Goal: Task Accomplishment & Management: Complete application form

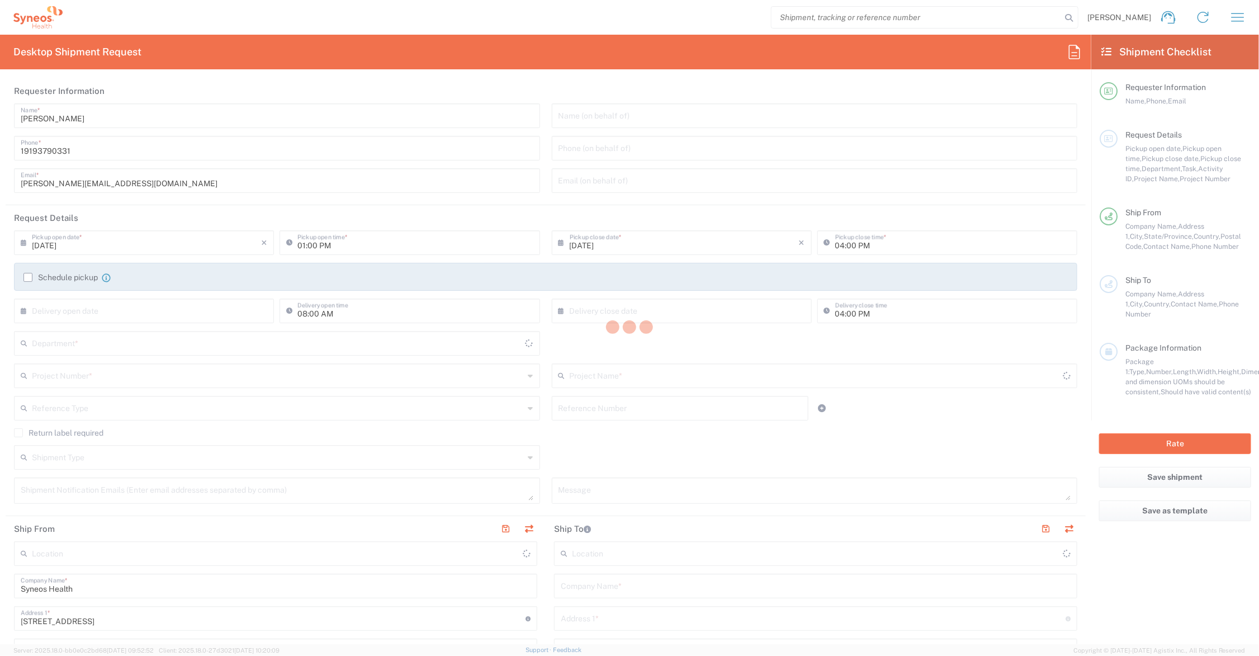
type input "Ohio"
type input "United States"
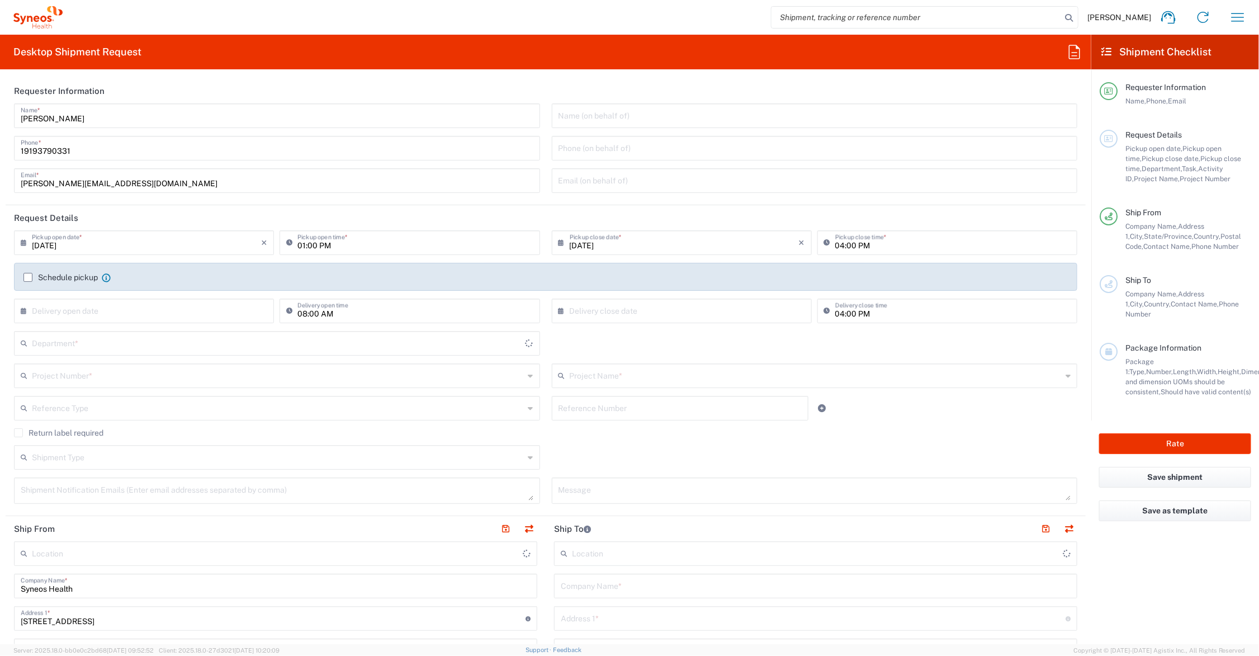
type input "6156"
type input "Syneos Health Communications-Westerville OH"
drag, startPoint x: 73, startPoint y: 182, endPoint x: 18, endPoint y: 179, distance: 54.3
click at [13, 177] on div "John Polandick Name * 19193790331 Phone * john.polandick@syneoshealth.com Email…" at bounding box center [277, 151] width 538 height 97
type input "kyle.booth@syneoshealth.com"
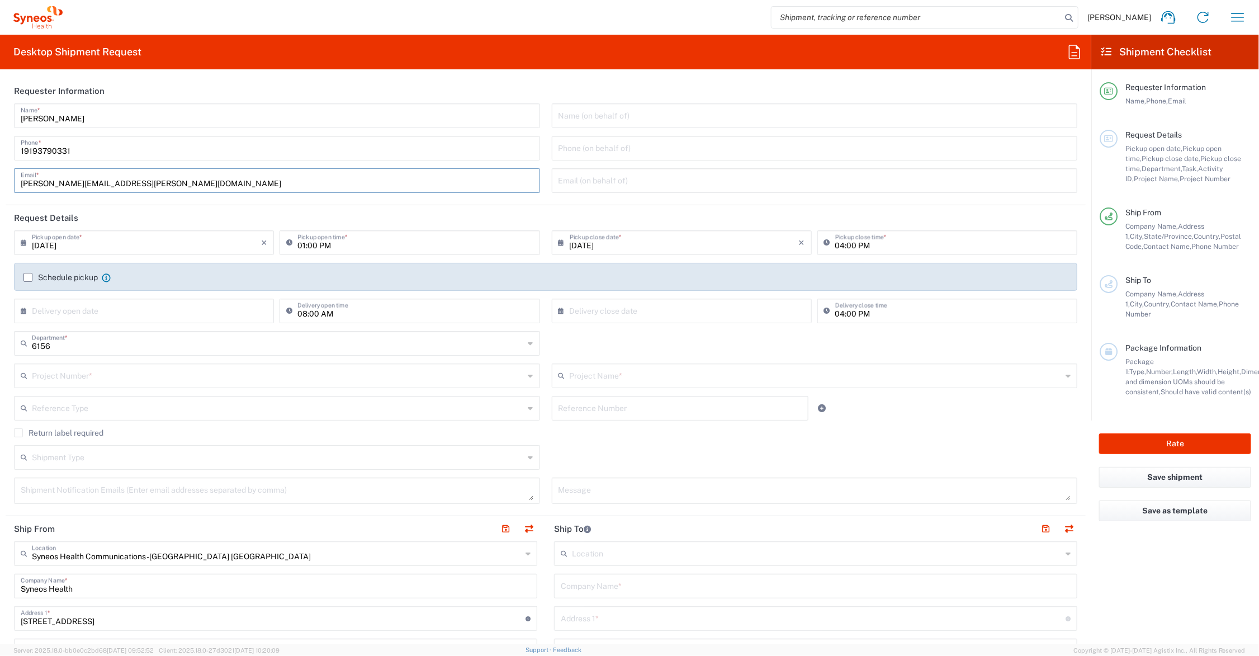
click at [601, 373] on input "text" at bounding box center [816, 375] width 492 height 20
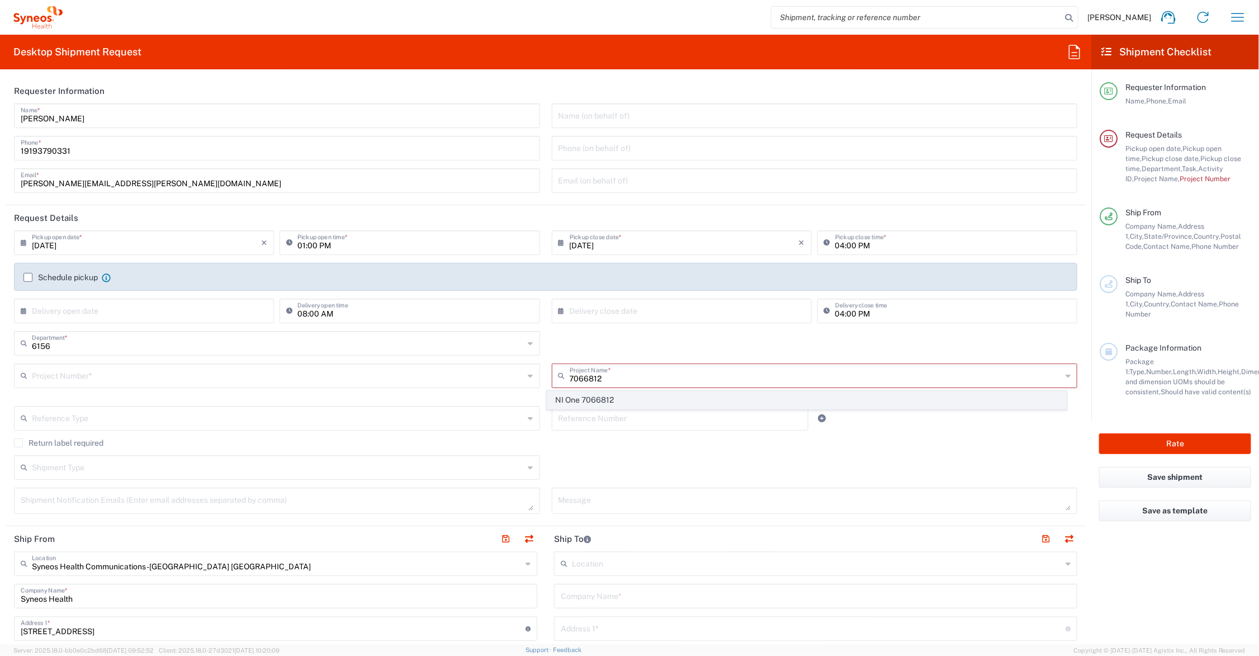
click at [619, 392] on span "NI One 7066812" at bounding box center [806, 399] width 518 height 17
type input "NI One 7066812"
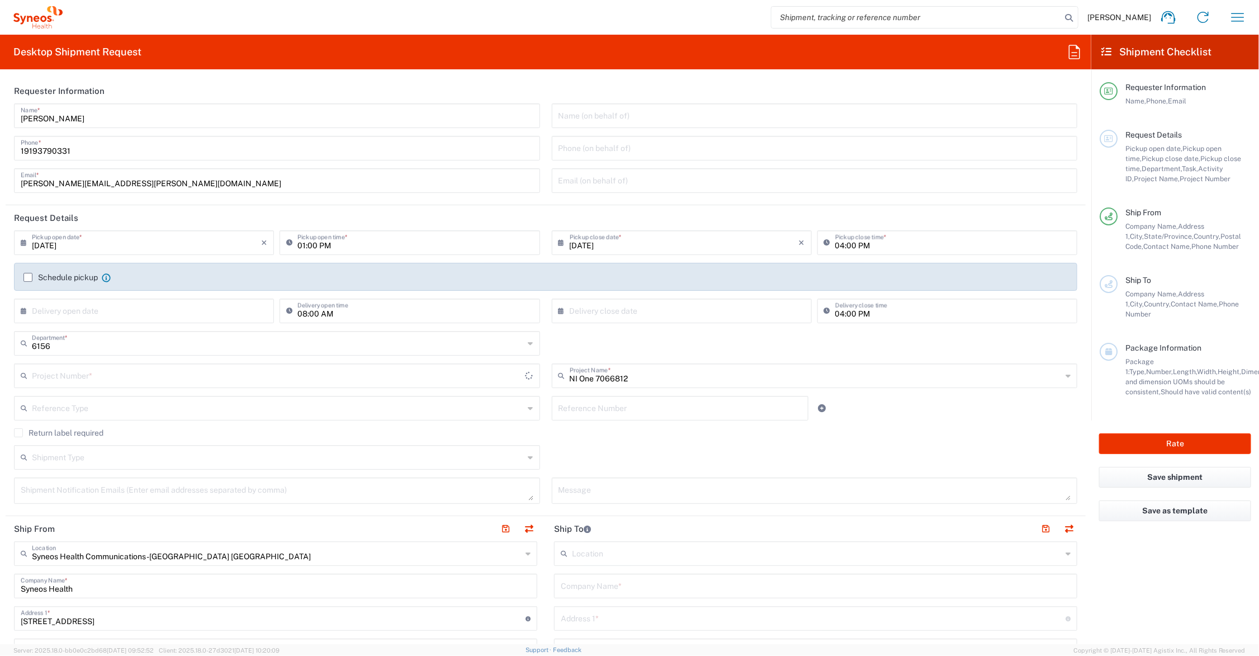
type input "7066812"
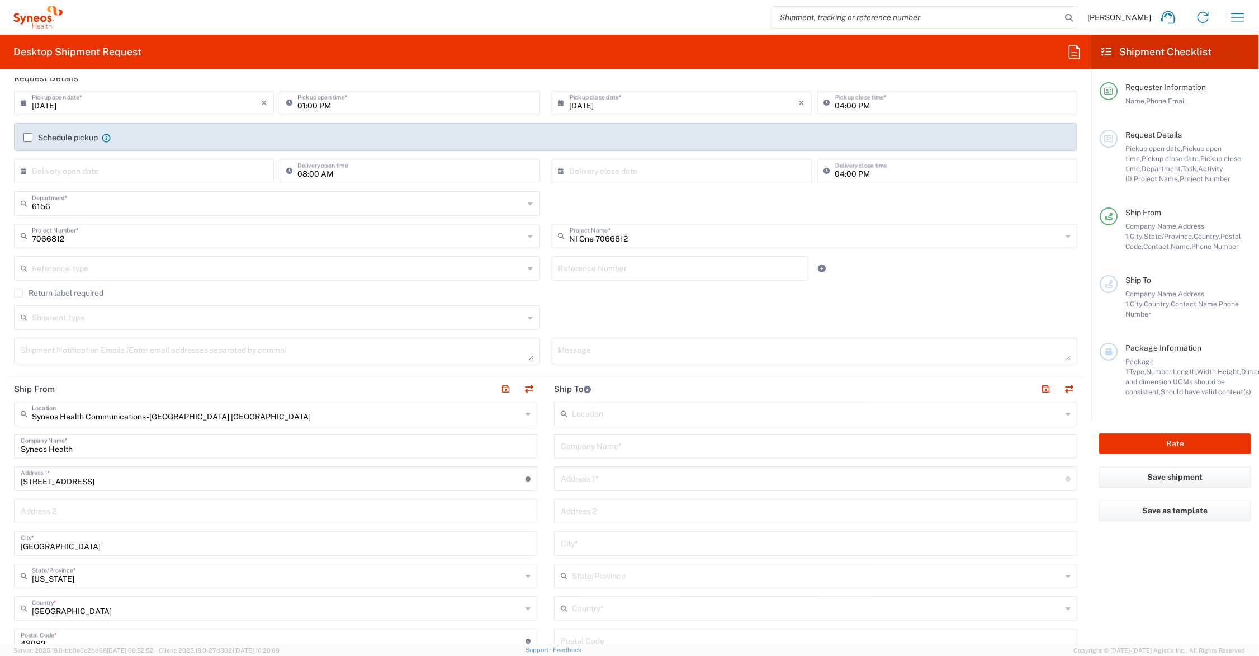
click at [661, 449] on input "text" at bounding box center [816, 445] width 510 height 20
type input "Y and L Advanced Healthcare, Inc."
type input "8080 West Flagler Street"
type input "Suite 3E"
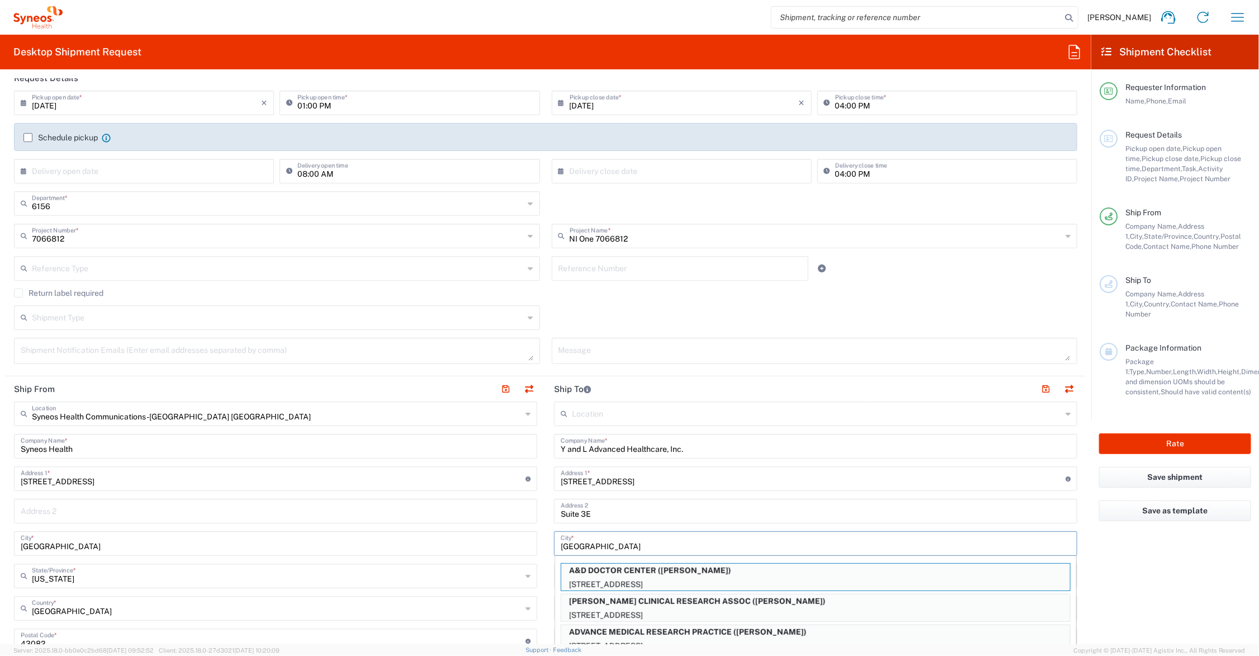
type input "Miami"
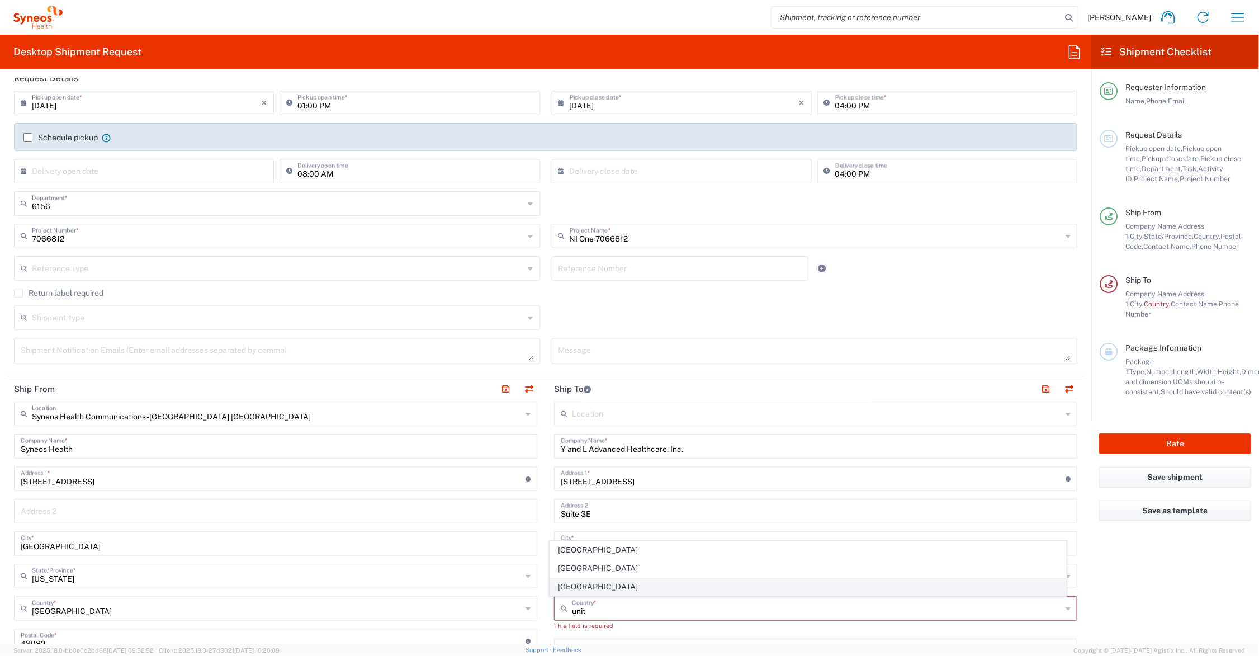
click at [574, 590] on span "United States" at bounding box center [808, 586] width 516 height 17
type input "United States"
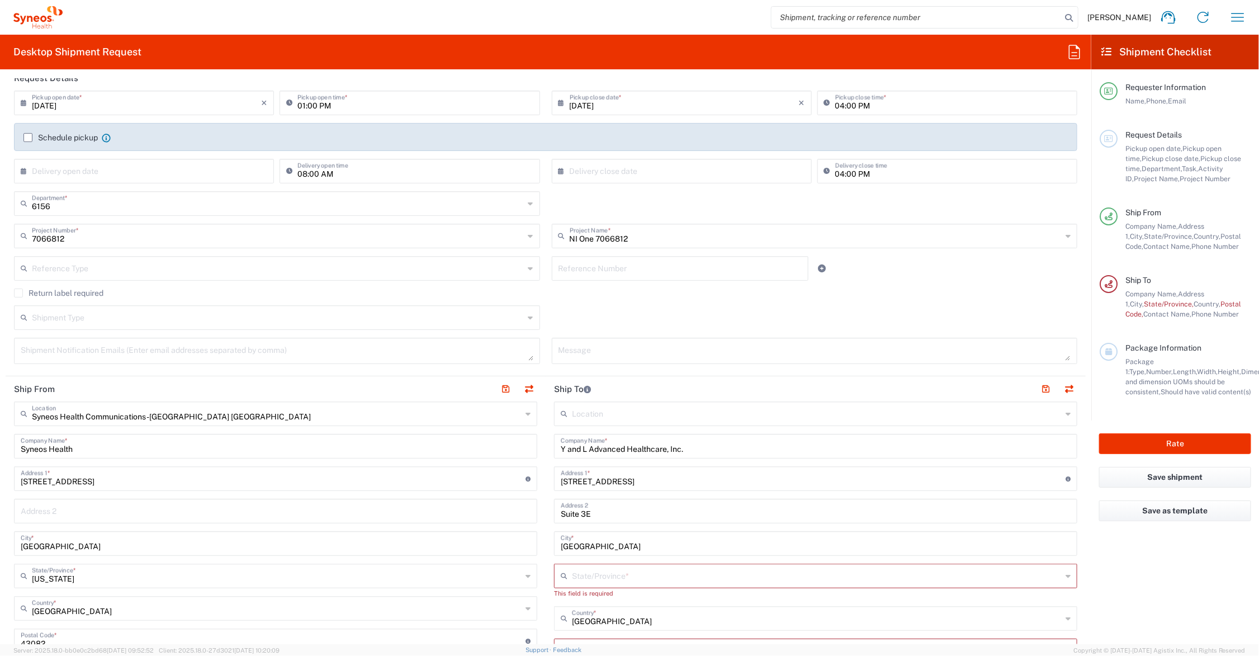
click at [581, 571] on input "text" at bounding box center [817, 575] width 490 height 20
click at [571, 552] on span "Florida" at bounding box center [808, 554] width 516 height 17
type input "Florida"
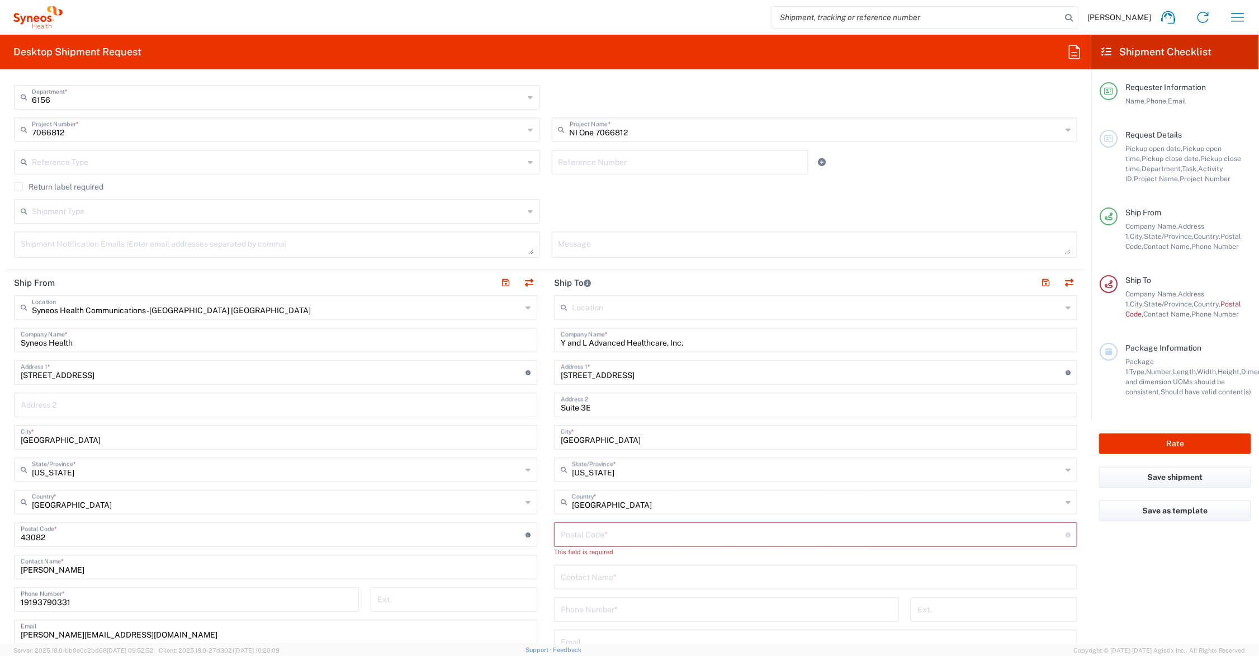
scroll to position [279, 0]
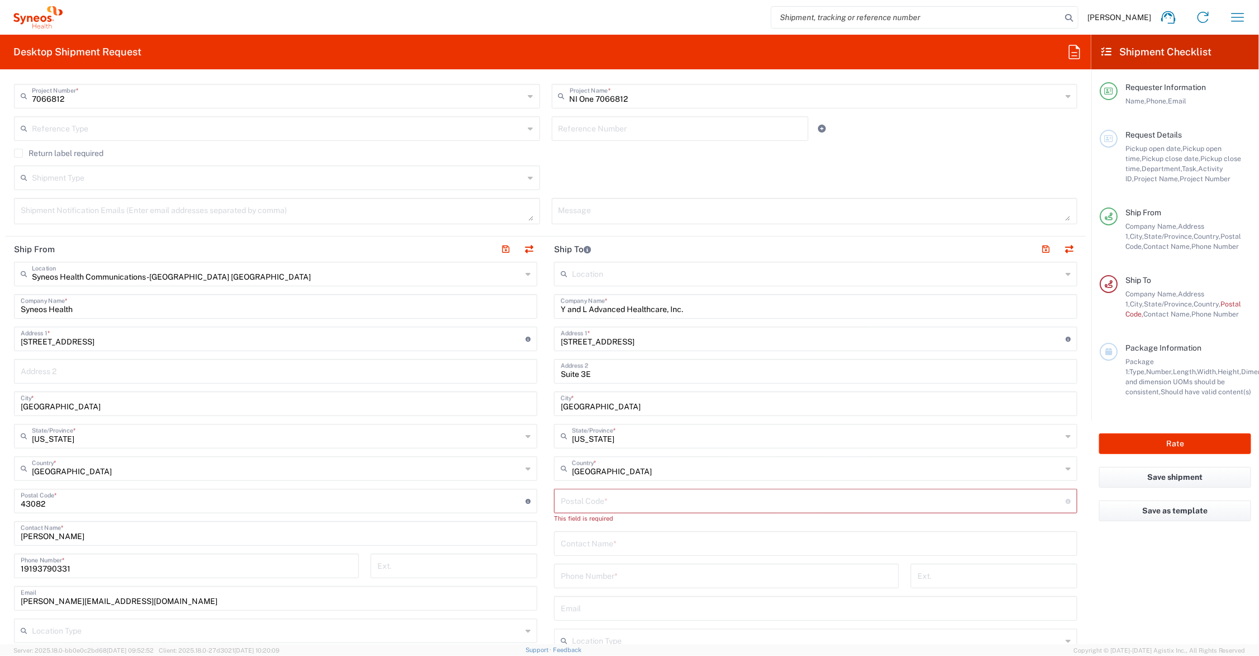
click at [585, 499] on input "undefined" at bounding box center [813, 500] width 505 height 20
type input "33144"
click at [618, 527] on input "text" at bounding box center [816, 533] width 510 height 20
type input "Carlos Santos"
type input "305-262-3396"
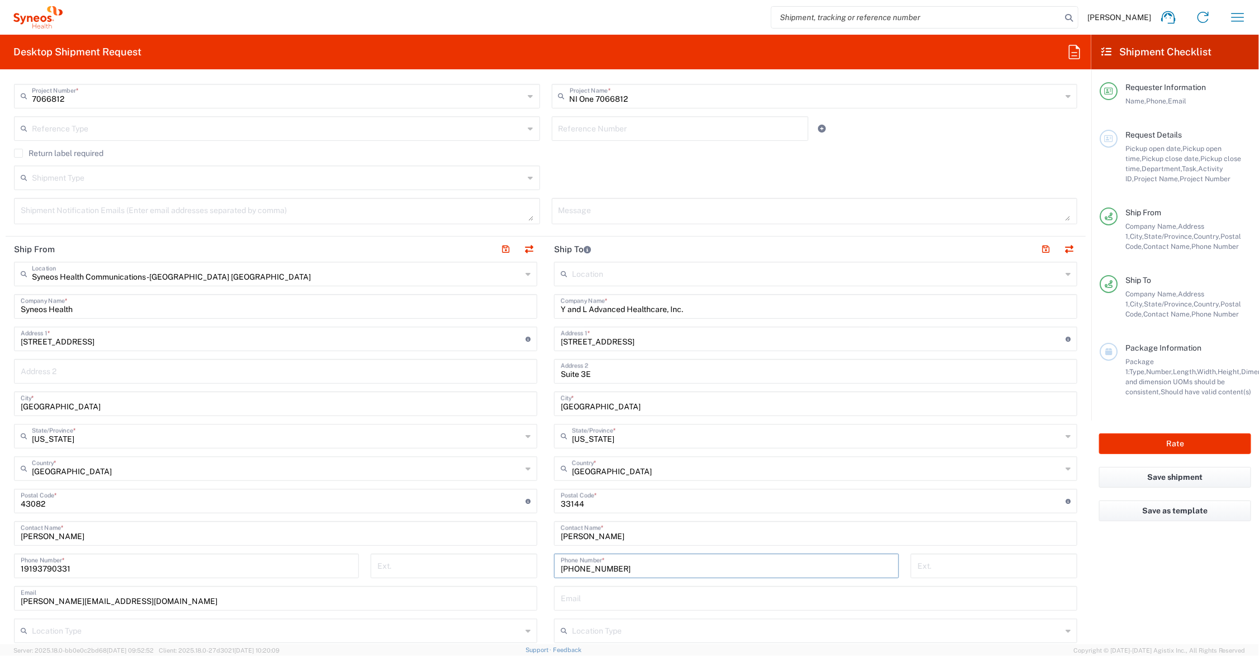
click at [647, 309] on input "Y and L Advanced Healthcare, Inc." at bounding box center [816, 306] width 510 height 20
type input "Y and L Advanced Health Care, Inc."
click at [1038, 246] on button "button" at bounding box center [1046, 249] width 16 height 16
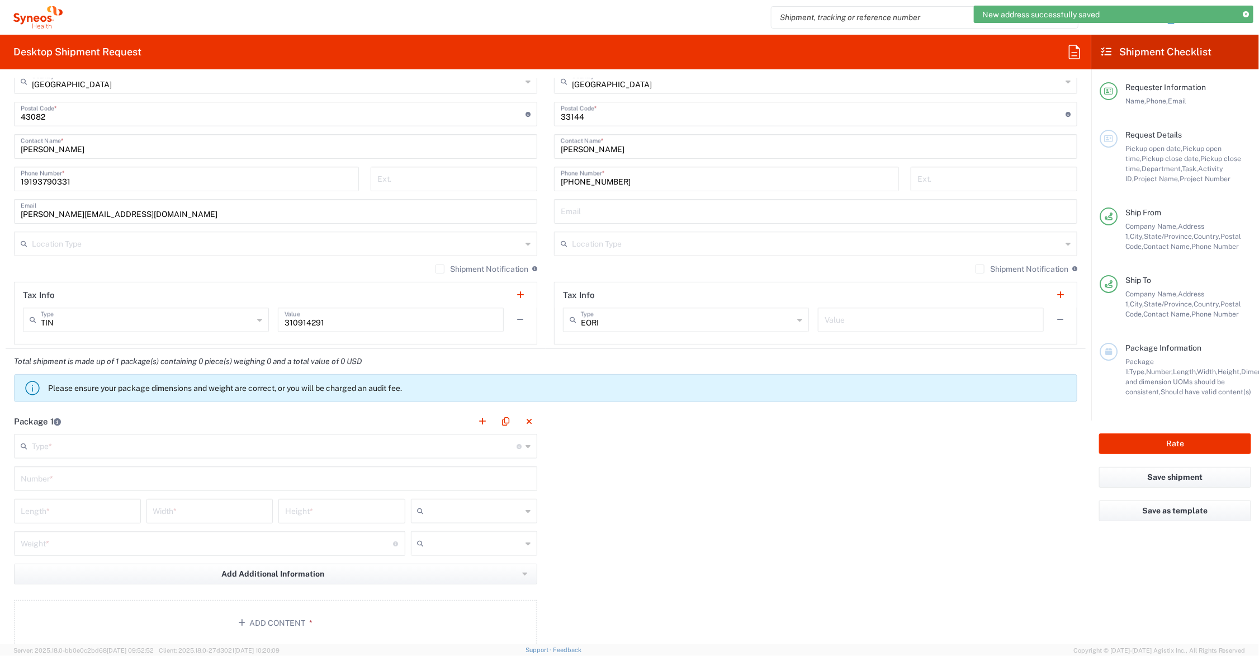
scroll to position [699, 0]
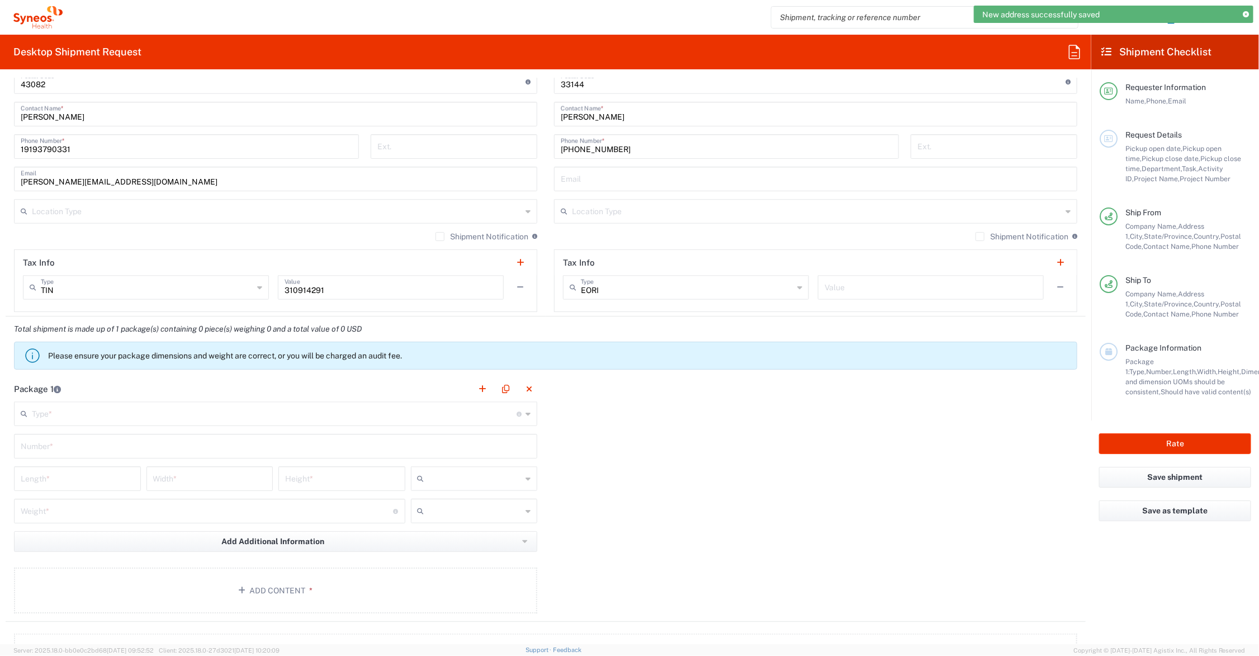
click at [77, 415] on input "text" at bounding box center [274, 413] width 485 height 20
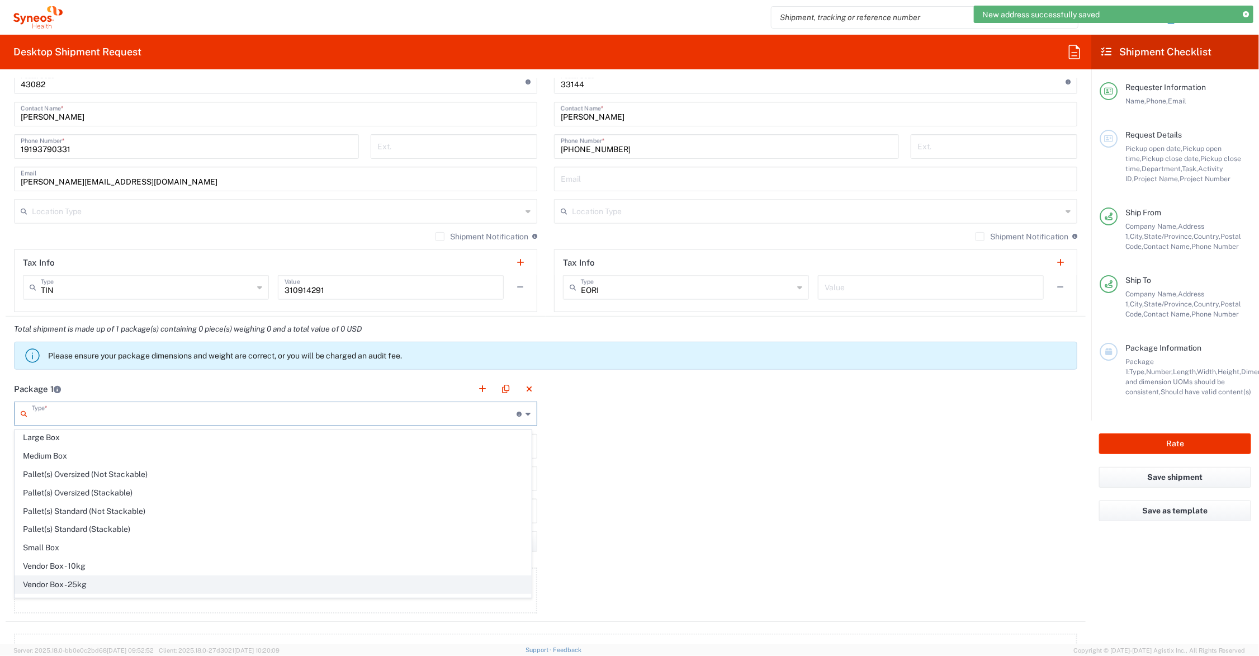
scroll to position [37, 0]
click at [101, 587] on span "Your Packaging" at bounding box center [273, 588] width 516 height 17
type input "Your Packaging"
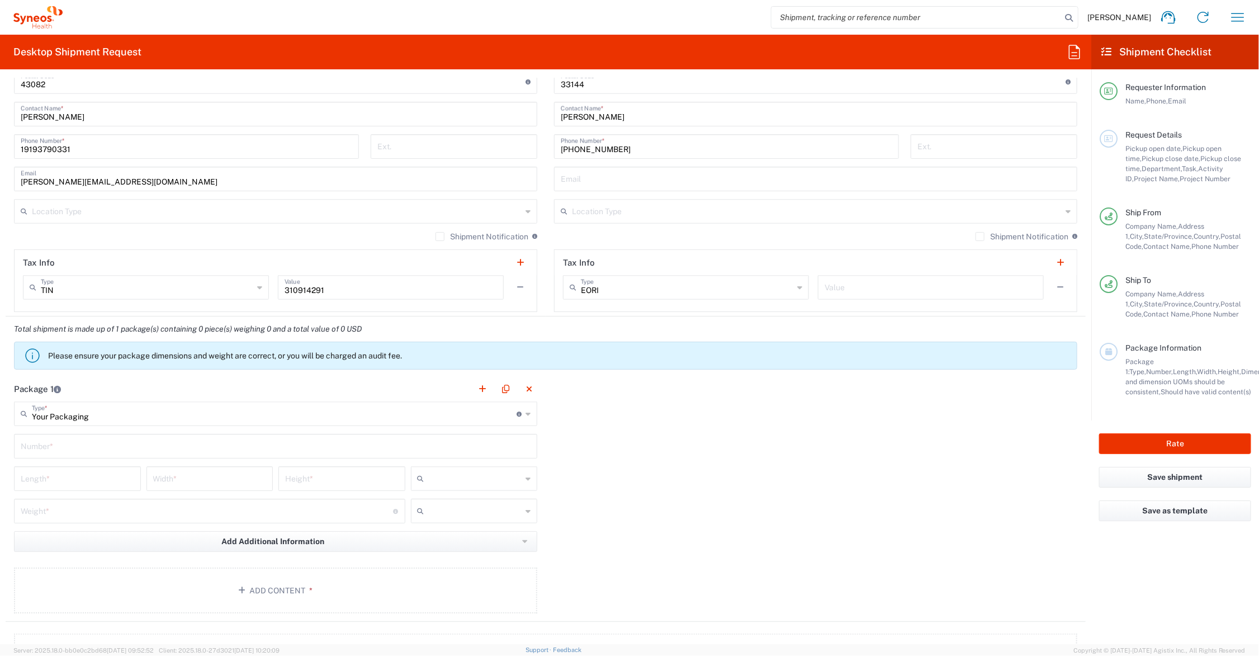
click at [50, 448] on input "text" at bounding box center [276, 445] width 510 height 20
type input "1"
click at [77, 476] on input "number" at bounding box center [77, 478] width 113 height 20
type input "21"
type input "15"
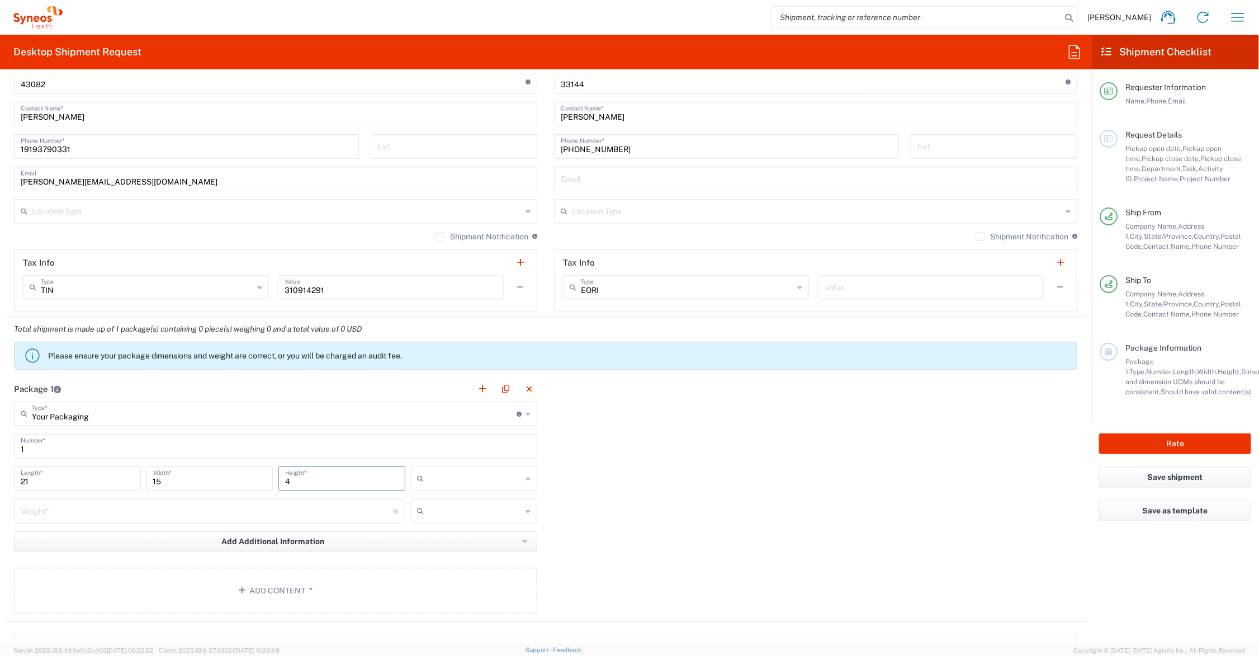
type input "4"
click at [74, 517] on input "number" at bounding box center [207, 510] width 373 height 20
type input "7"
click at [443, 477] on input "text" at bounding box center [475, 479] width 93 height 18
click at [439, 539] on span "in" at bounding box center [469, 540] width 123 height 17
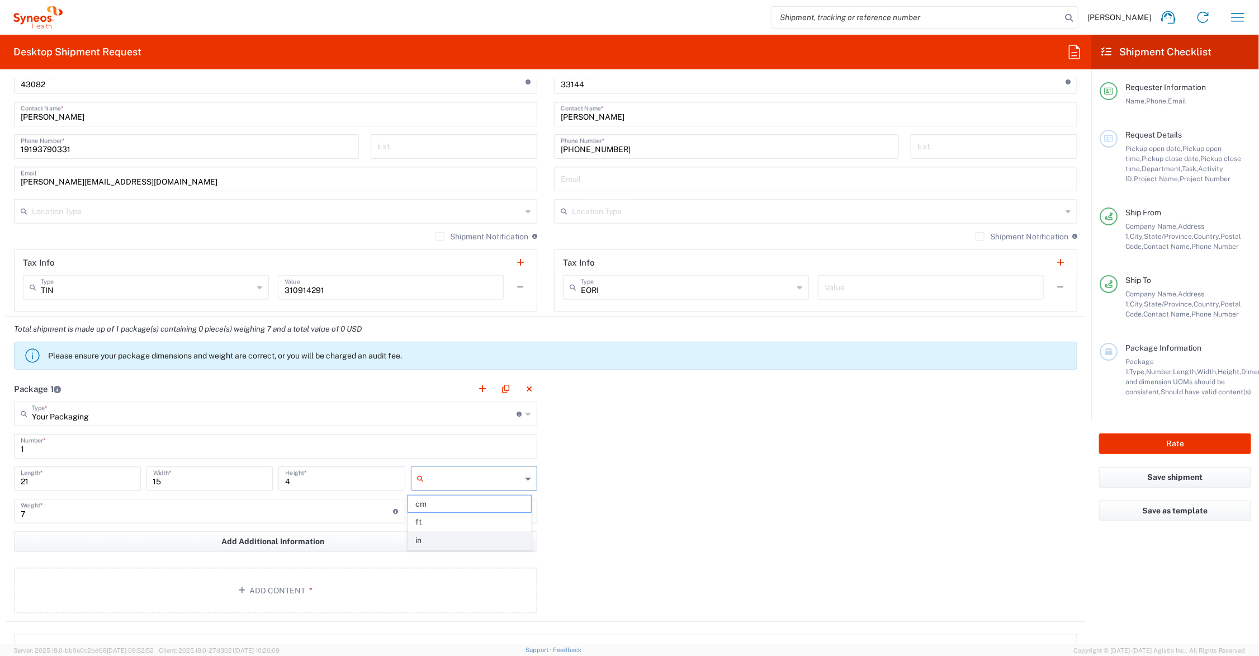
type input "in"
click at [432, 510] on input "text" at bounding box center [475, 511] width 93 height 18
click at [437, 553] on span "lbs" at bounding box center [469, 554] width 123 height 17
type input "lbs"
click at [248, 587] on button "Add Content *" at bounding box center [275, 590] width 523 height 46
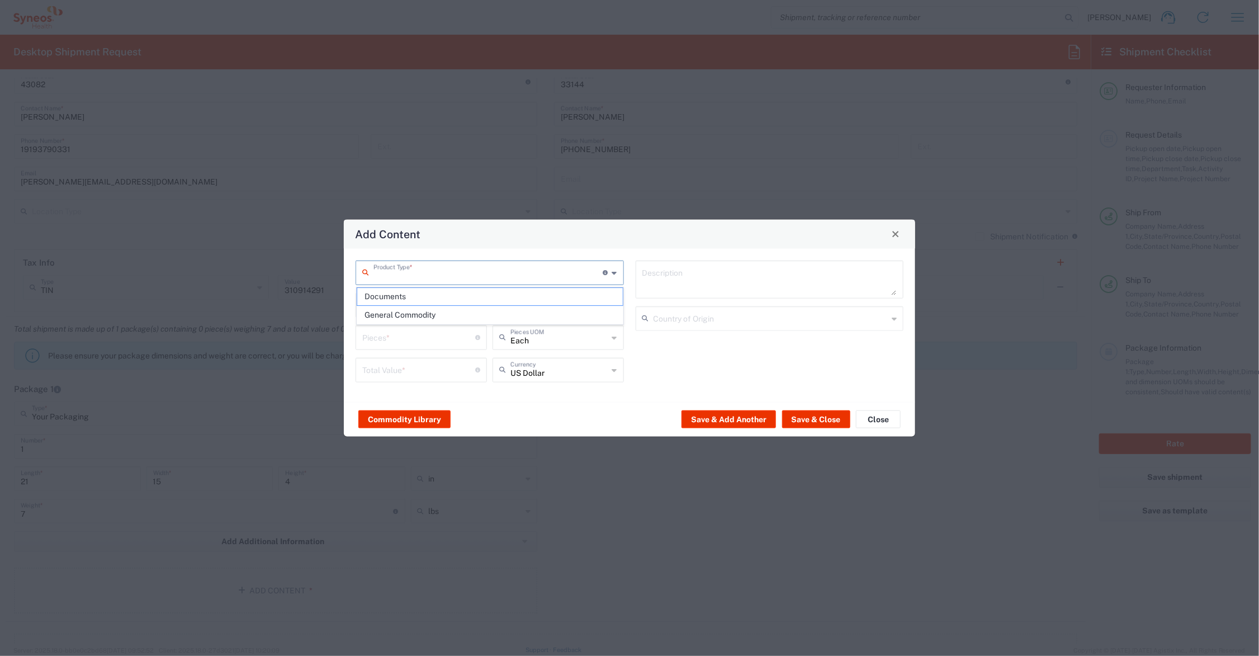
click at [416, 272] on input "text" at bounding box center [488, 272] width 230 height 20
drag, startPoint x: 413, startPoint y: 297, endPoint x: 408, endPoint y: 301, distance: 5.9
click at [411, 297] on span "Documents" at bounding box center [490, 296] width 266 height 17
type input "Documents"
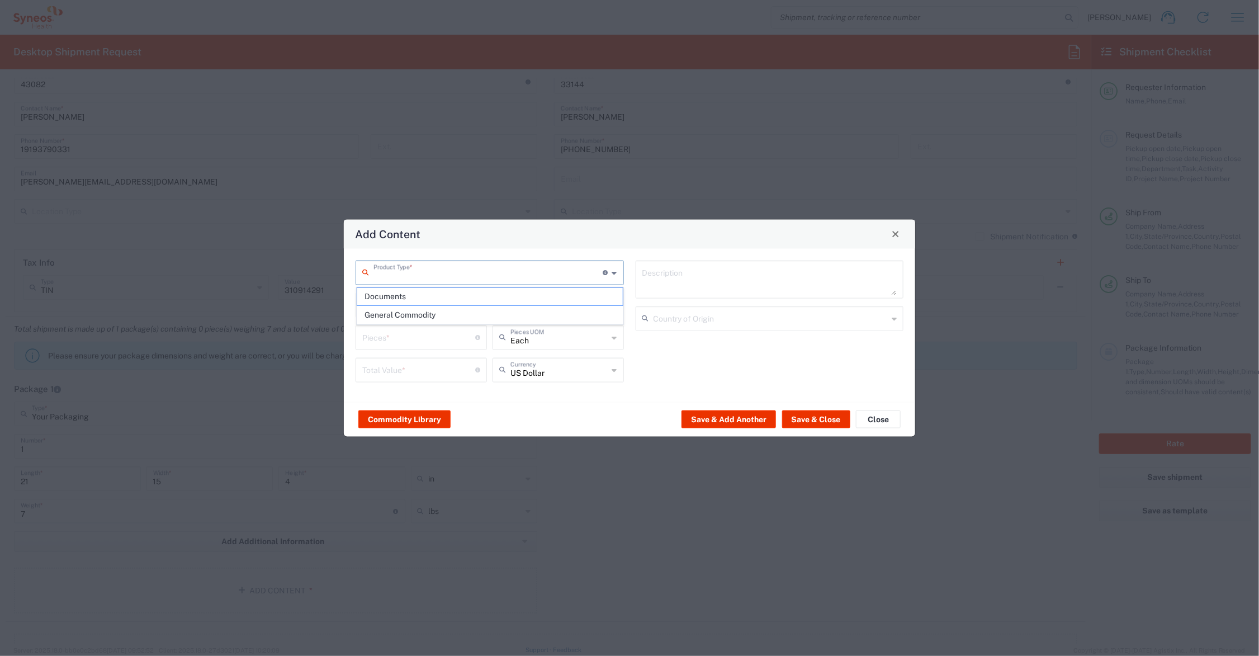
type input "1"
type textarea "Documents"
drag, startPoint x: 379, startPoint y: 337, endPoint x: 345, endPoint y: 339, distance: 34.2
click at [345, 339] on div "Documents Product Type * Document: Paper document generated internally by Syneo…" at bounding box center [629, 324] width 571 height 153
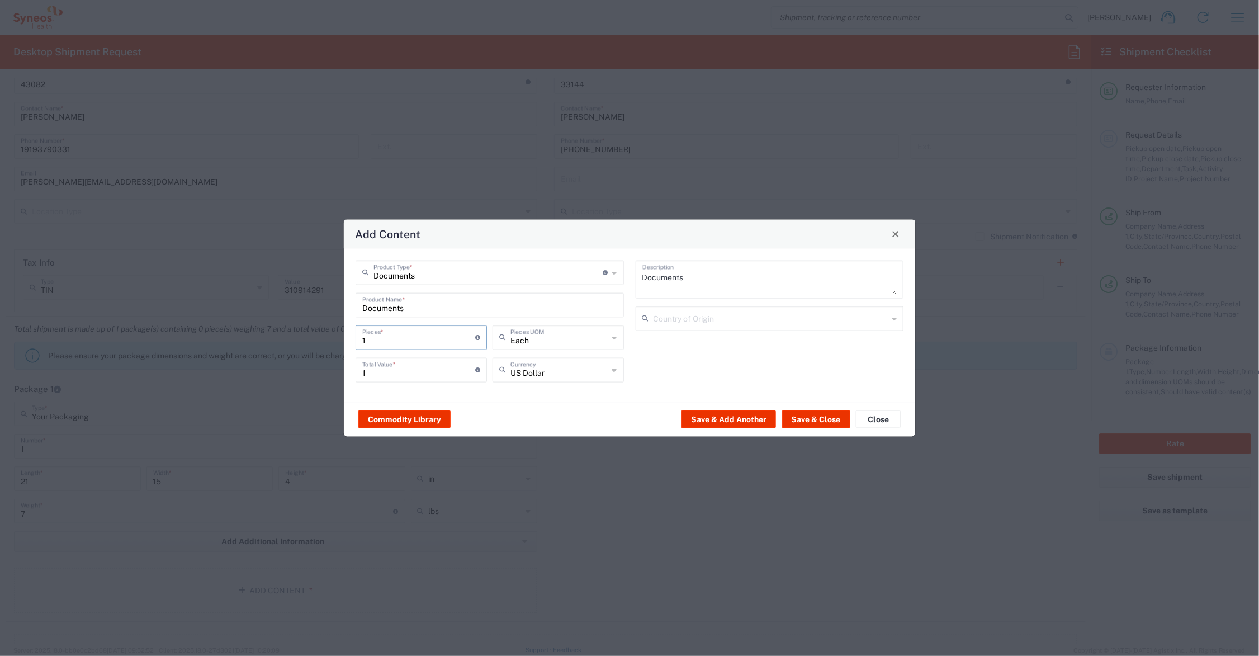
type input "7"
type input "73"
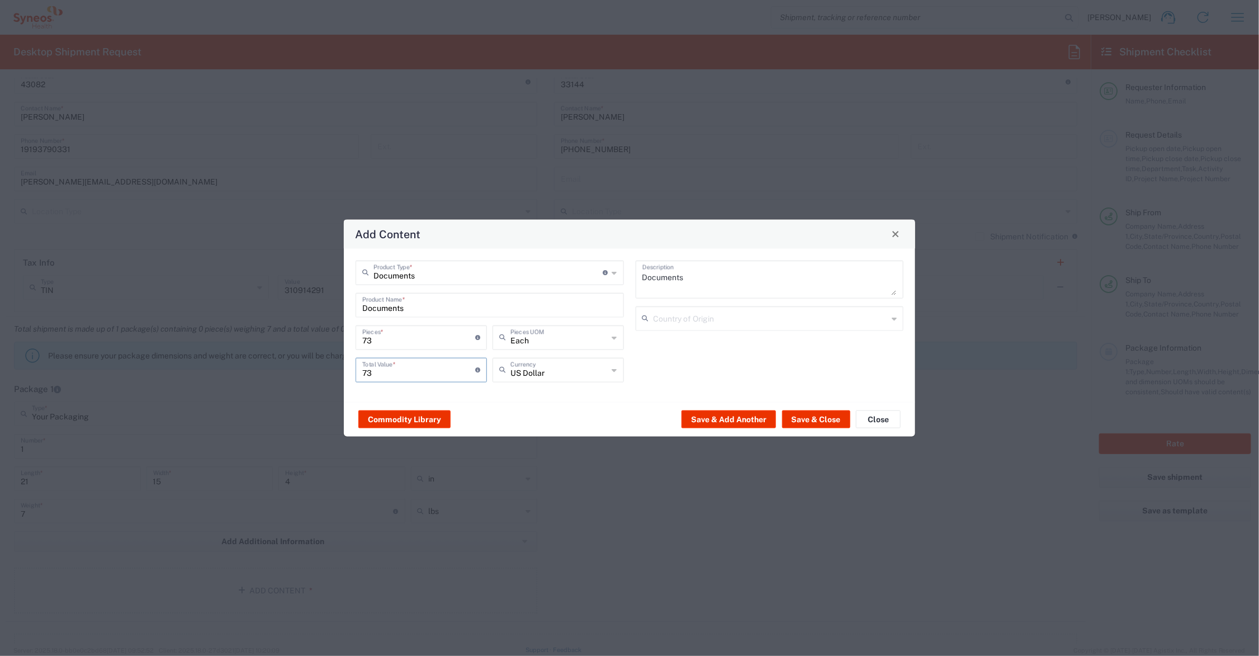
drag, startPoint x: 381, startPoint y: 372, endPoint x: 359, endPoint y: 371, distance: 21.9
click at [359, 371] on div "73 Total Value * Total value of all the pieces" at bounding box center [421, 369] width 131 height 25
type input "75.00"
click at [828, 422] on button "Save & Close" at bounding box center [816, 419] width 68 height 18
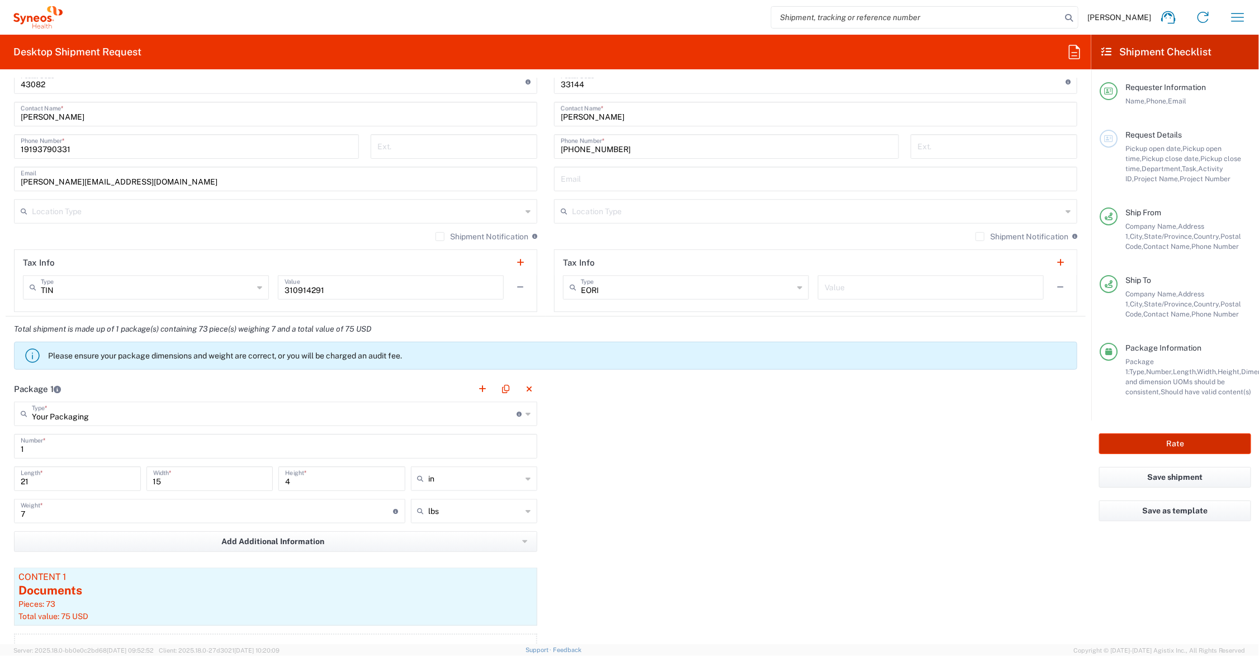
click at [1133, 443] on button "Rate" at bounding box center [1175, 443] width 152 height 21
type input "NI One 7066812"
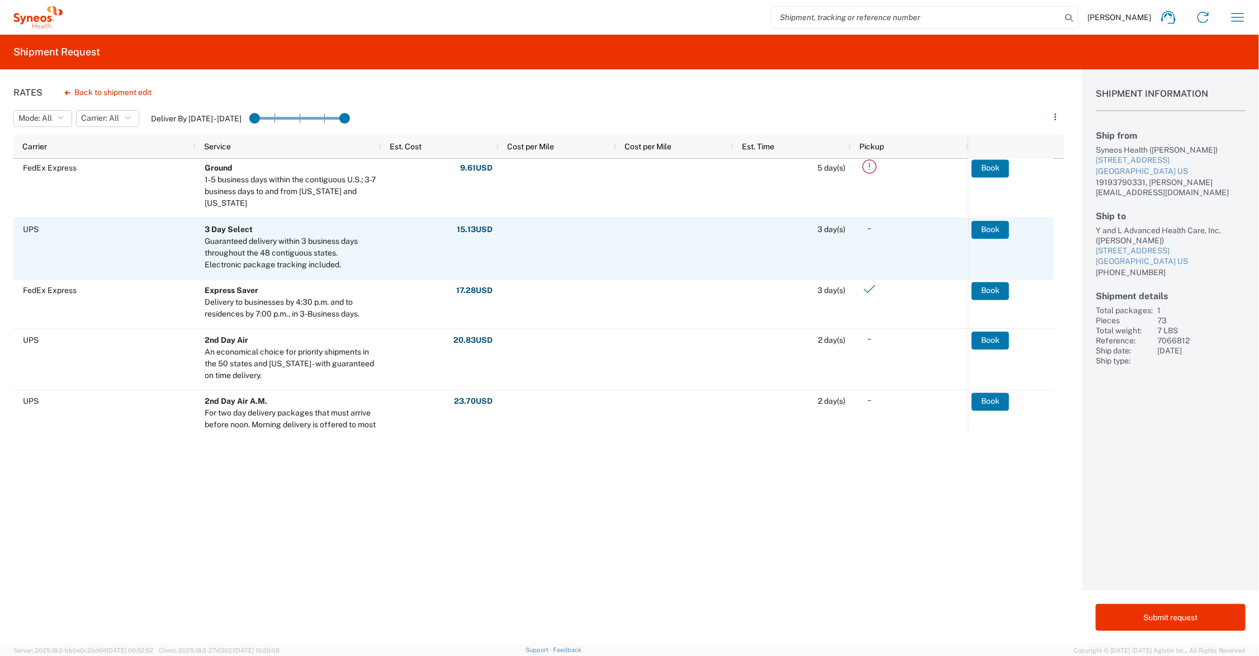
scroll to position [140, 0]
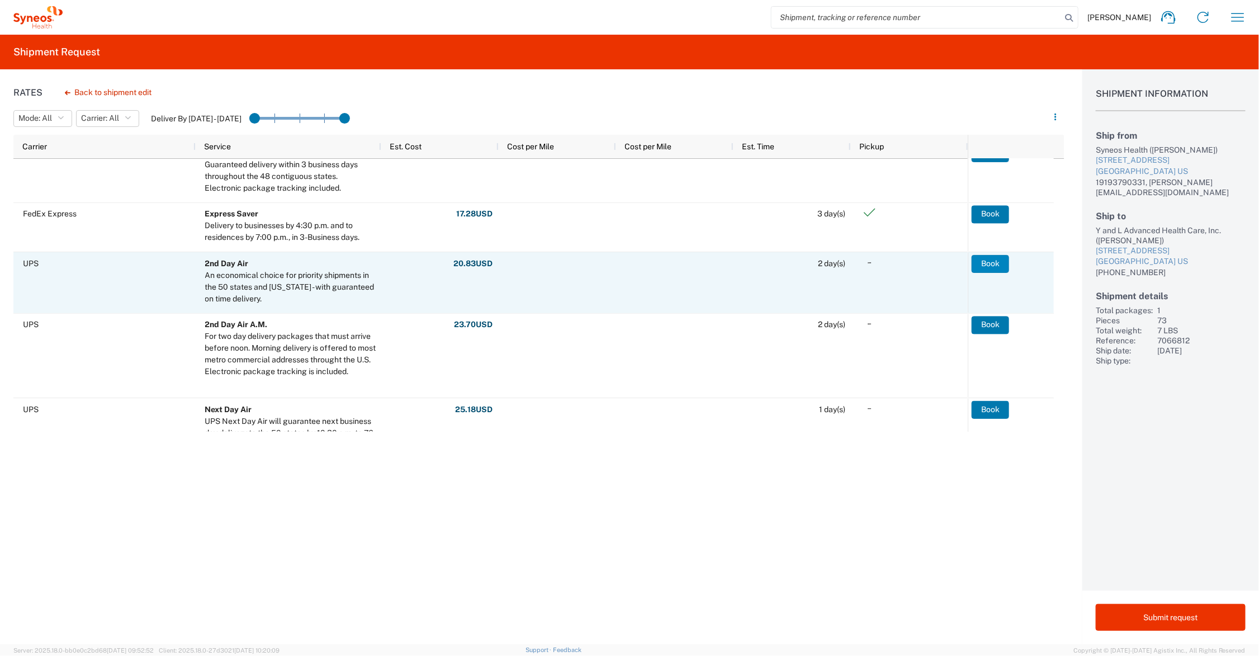
click at [994, 263] on button "Book" at bounding box center [990, 264] width 37 height 18
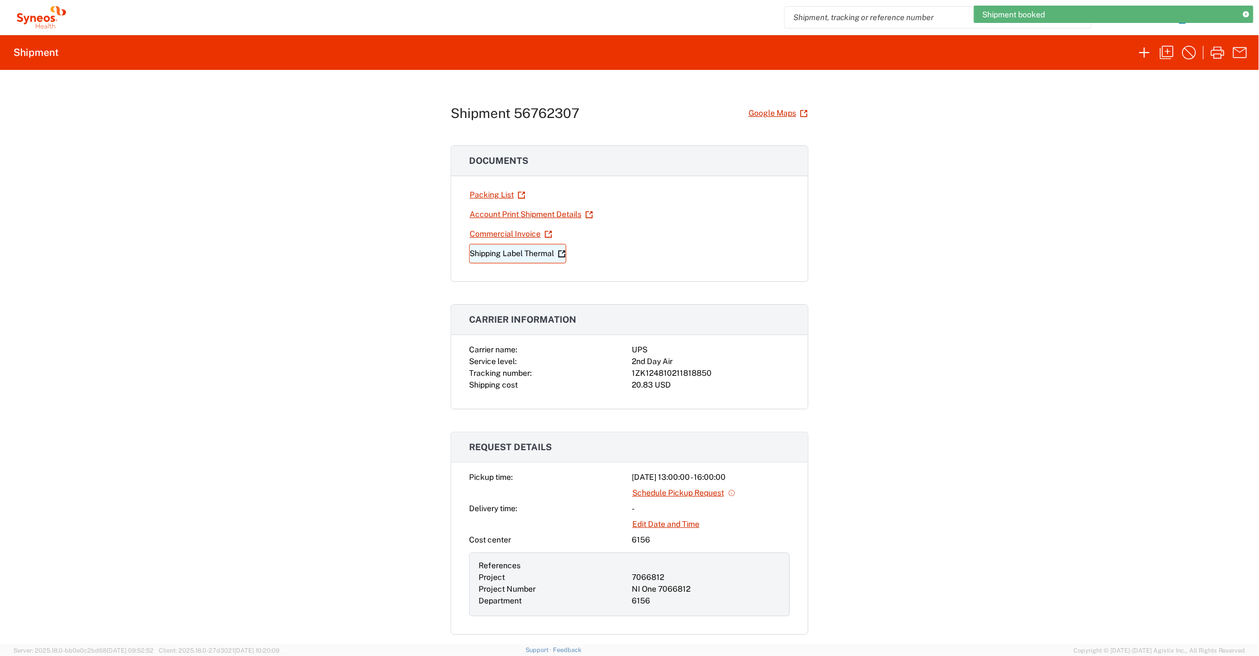
click at [526, 253] on link "Shipping Label Thermal" at bounding box center [517, 254] width 97 height 20
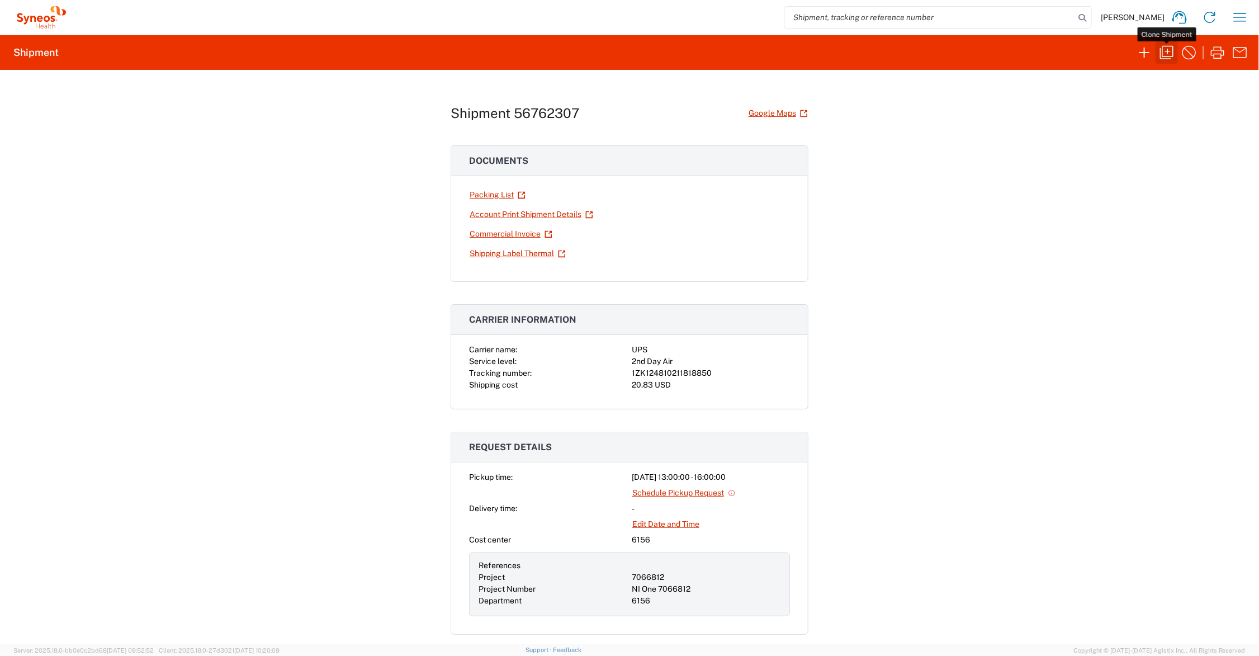
click at [1167, 50] on icon "button" at bounding box center [1167, 53] width 18 height 18
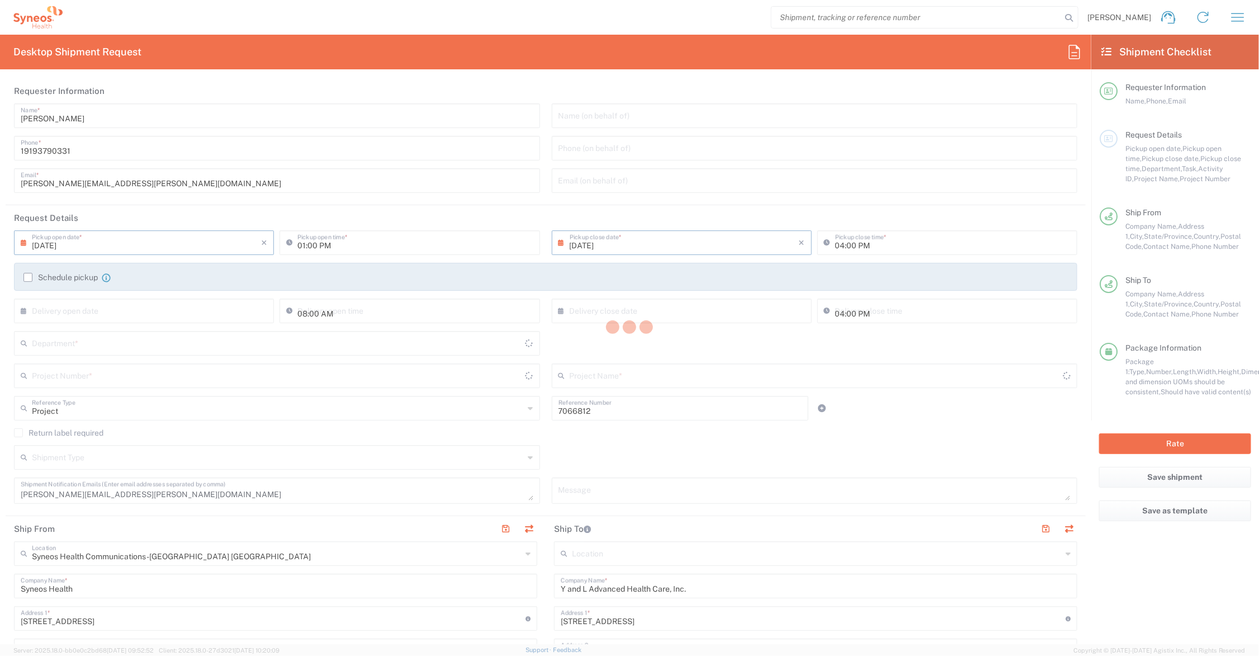
type input "Ohio"
type input "Florida"
type input "Your Packaging"
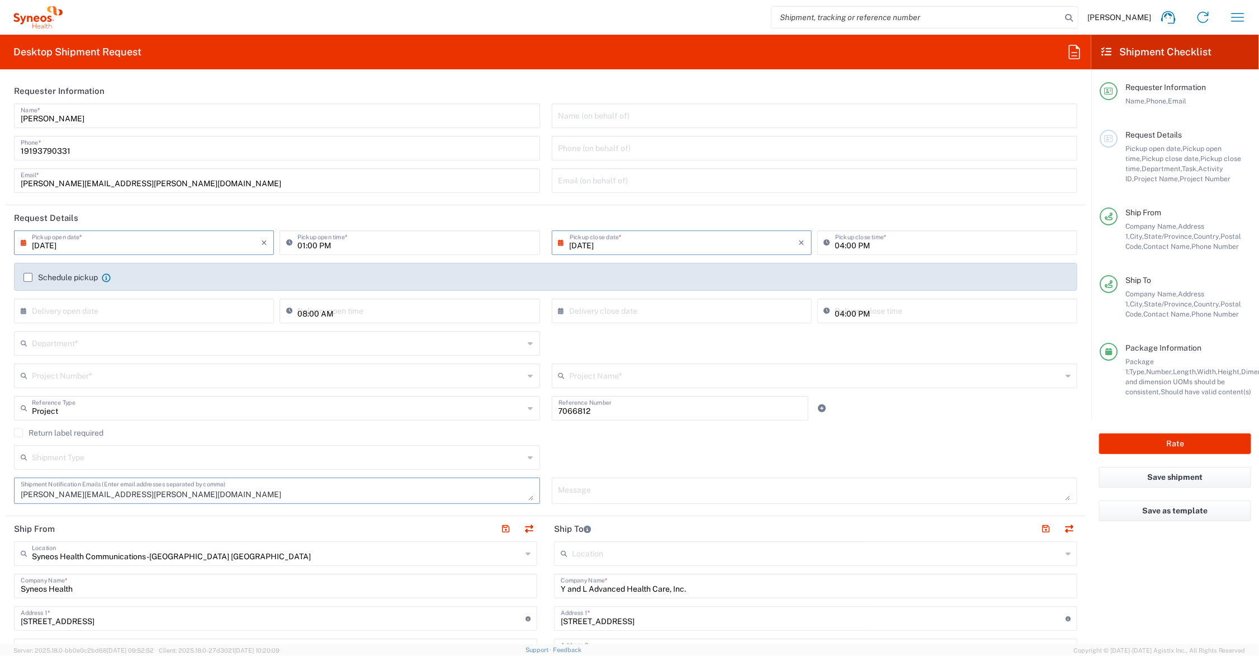
drag, startPoint x: 145, startPoint y: 495, endPoint x: -36, endPoint y: 486, distance: 181.3
click at [0, 486] on html "John Polandick Home Shipment estimator Shipment tracking Desktop shipment reque…" at bounding box center [629, 328] width 1259 height 656
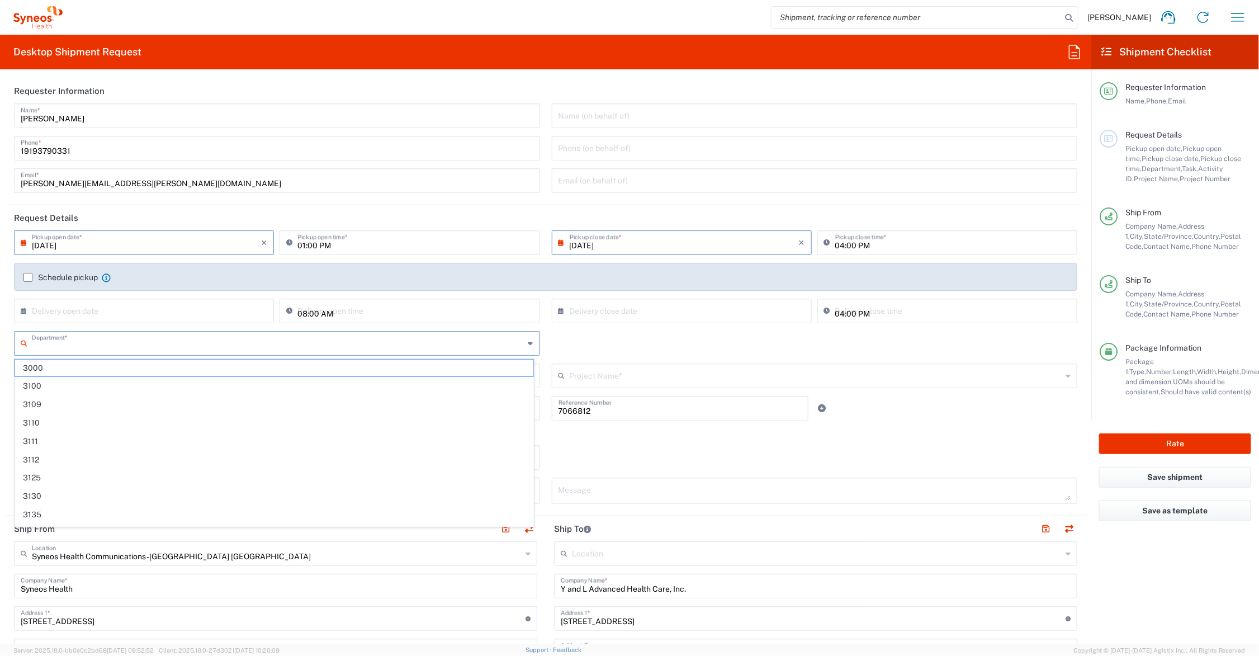
click at [84, 345] on input "text" at bounding box center [278, 343] width 492 height 20
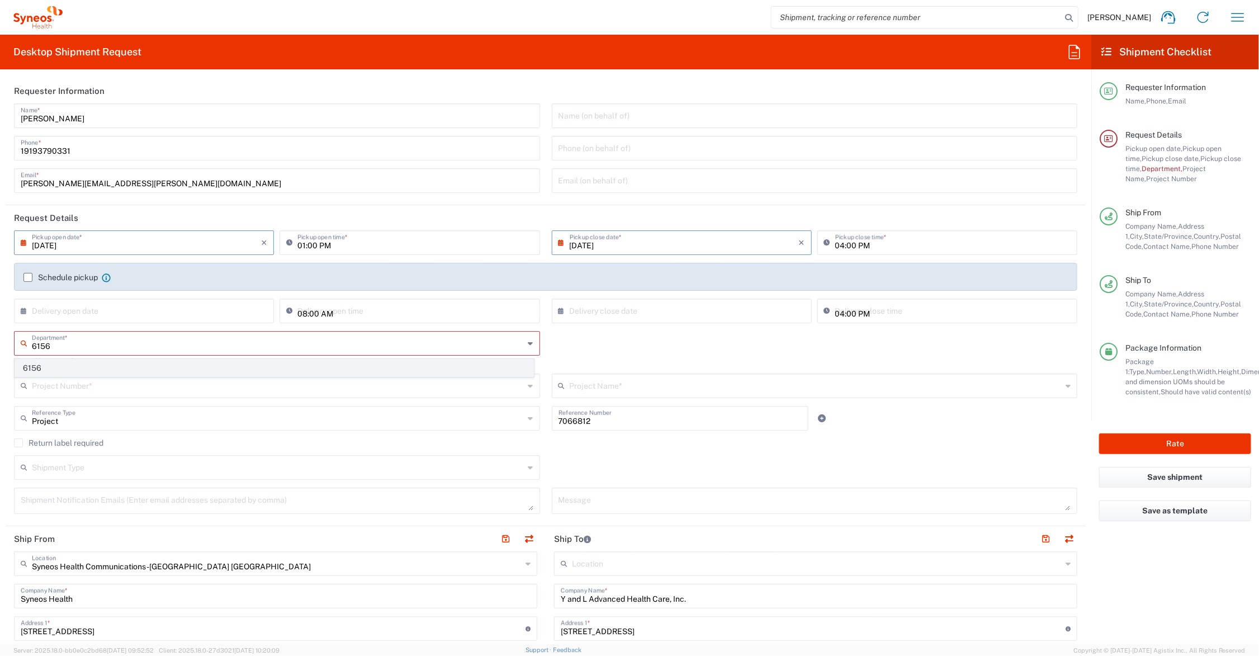
type input "6156"
click at [32, 364] on span "6156" at bounding box center [274, 367] width 518 height 17
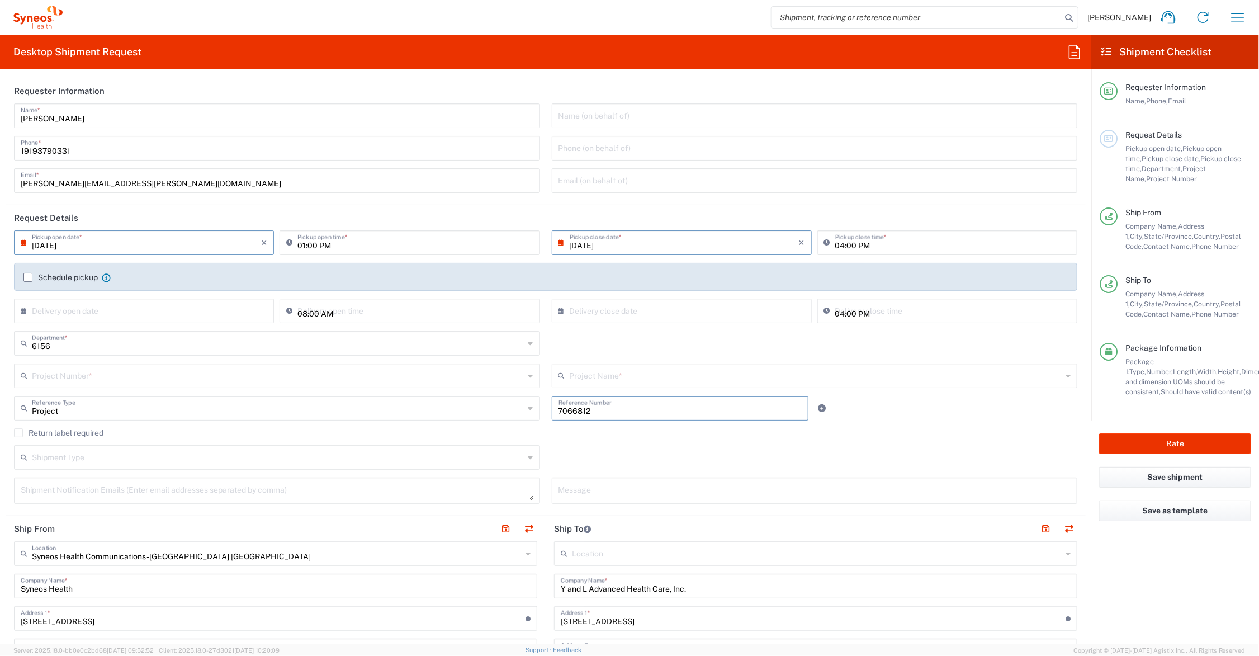
drag, startPoint x: 596, startPoint y: 403, endPoint x: 542, endPoint y: 401, distance: 53.7
click at [546, 401] on div "7066812 Reference Number" at bounding box center [680, 412] width 269 height 32
click at [588, 373] on input "text" at bounding box center [816, 375] width 492 height 20
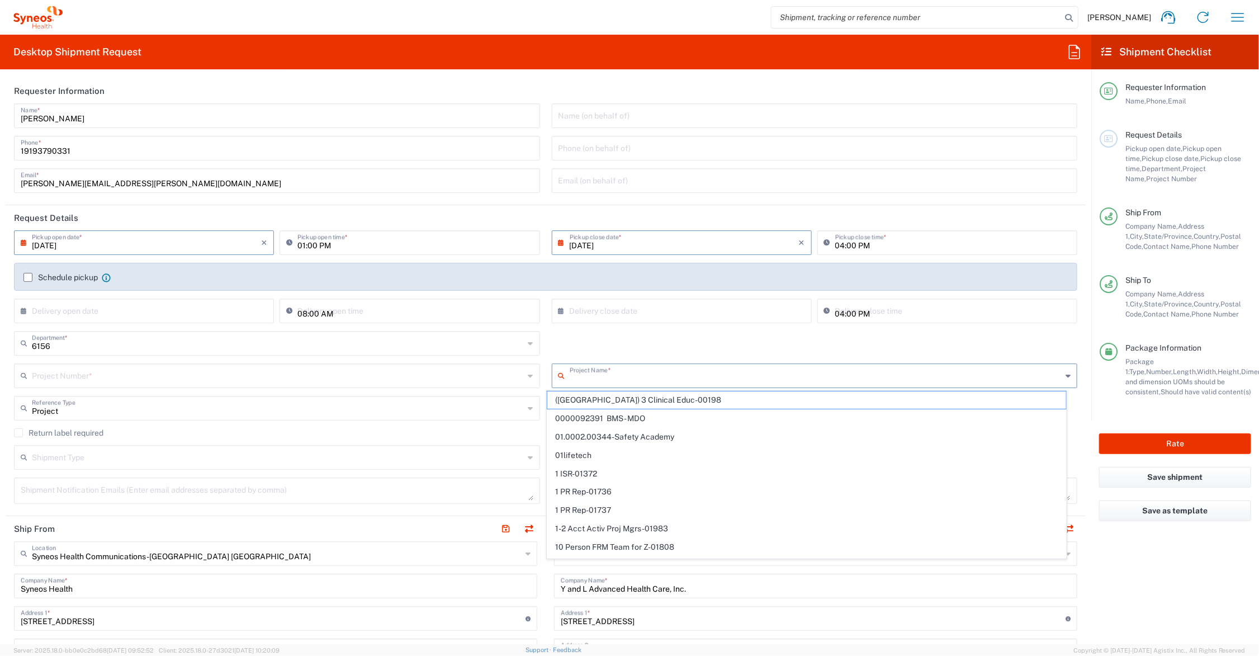
paste input "7066812"
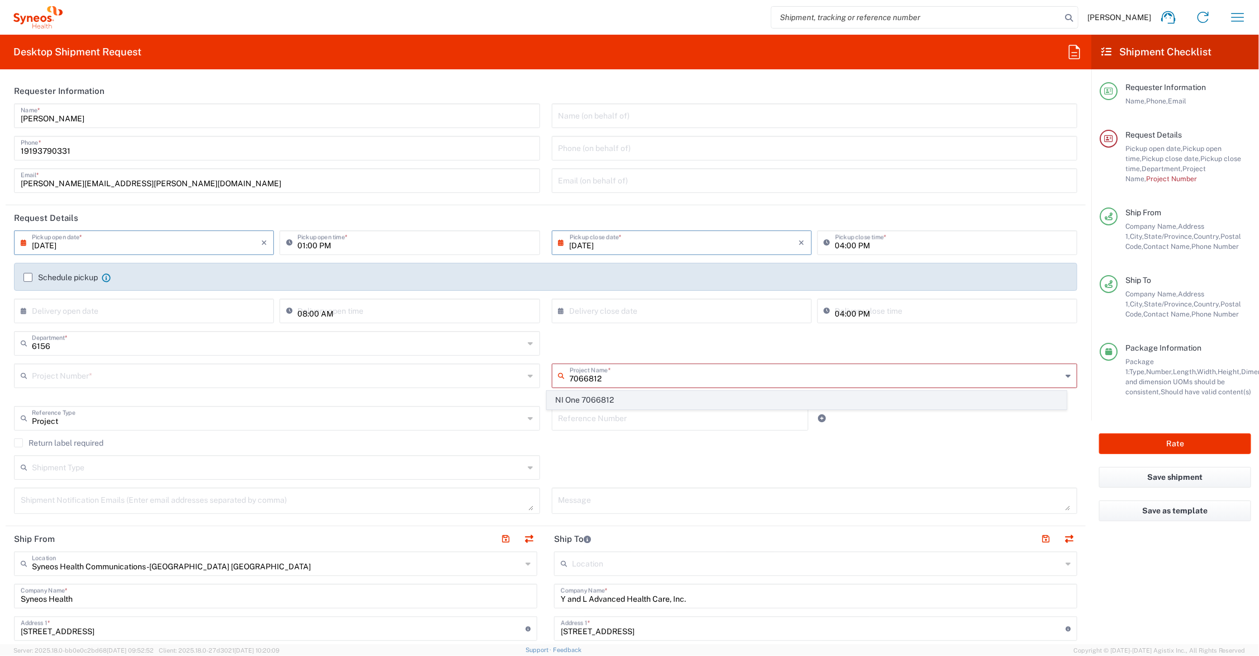
click at [569, 399] on span "NI One 7066812" at bounding box center [806, 399] width 518 height 17
type input "NI One 7066812"
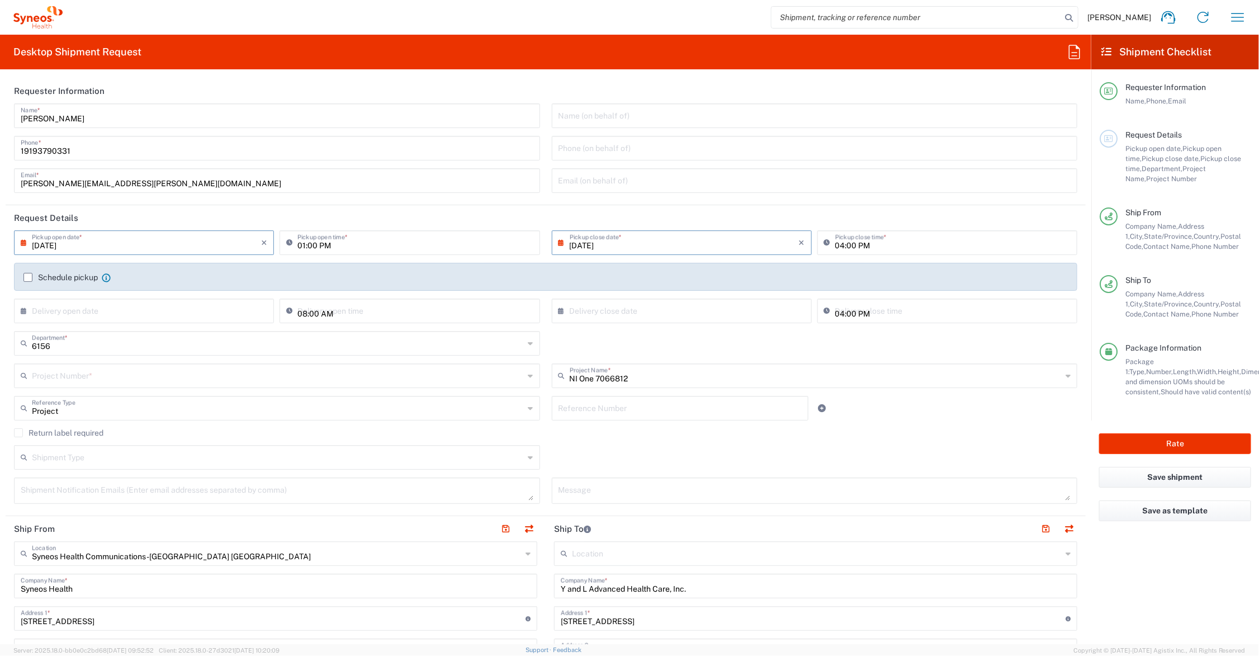
type input "7066812"
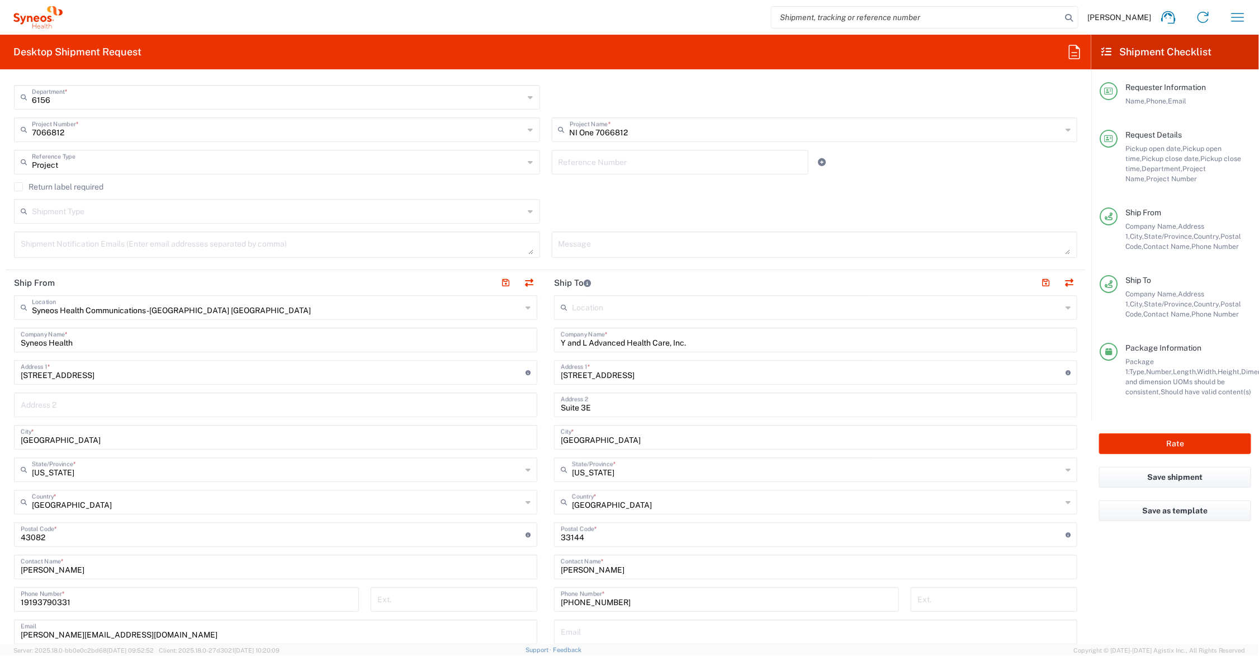
scroll to position [279, 0]
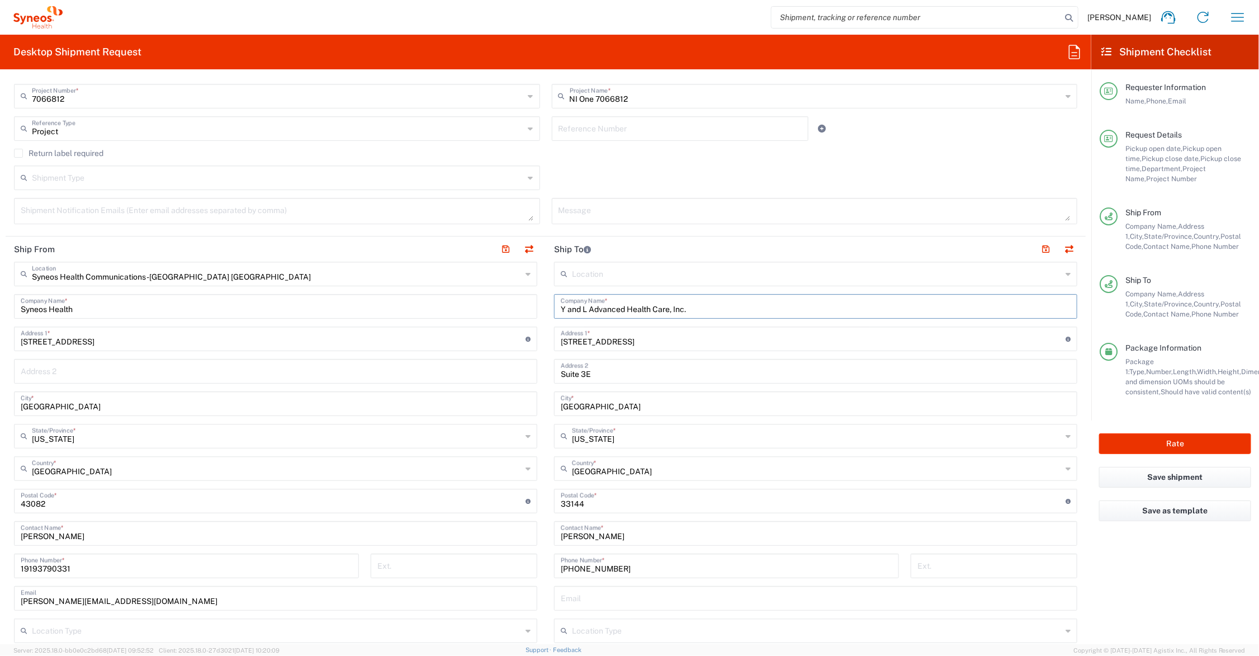
drag, startPoint x: 601, startPoint y: 304, endPoint x: 504, endPoint y: 301, distance: 96.7
click at [504, 301] on div "Ship From Syneos Health Communications-Westerville OH Location Syneos Health Co…" at bounding box center [546, 485] width 1080 height 499
type input "Ten20 Clinical Research, LLC"
type input "4300 Sigma Drive"
type input "Suite 120"
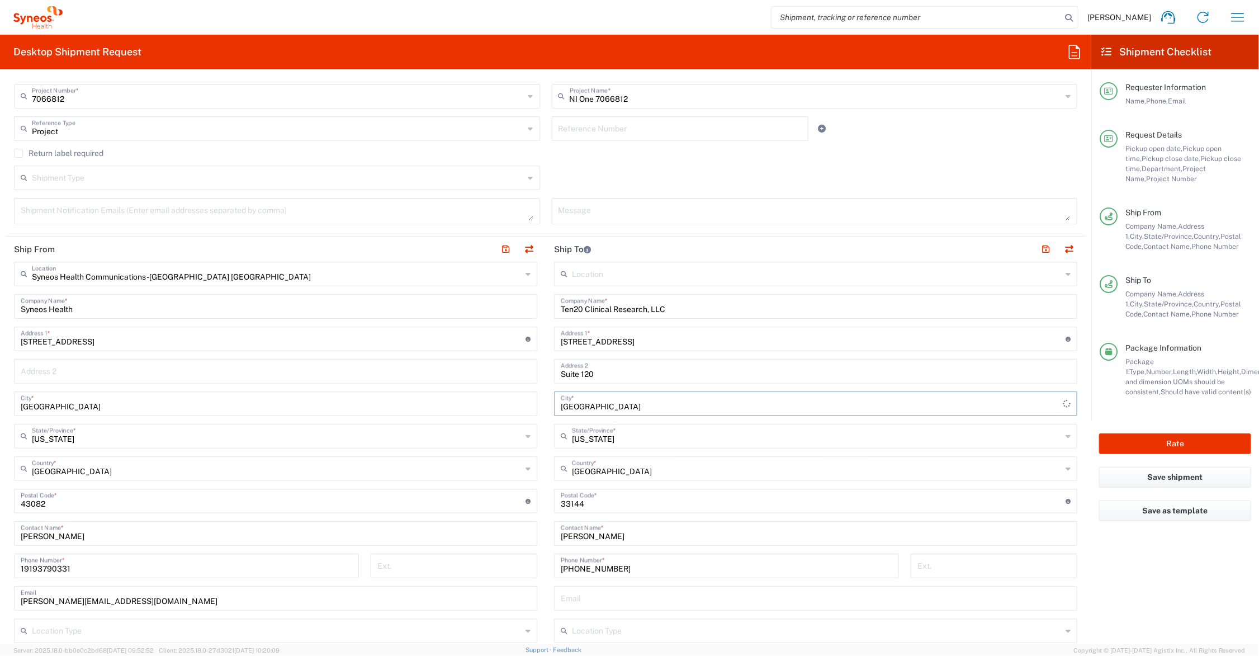
type input "Dallas"
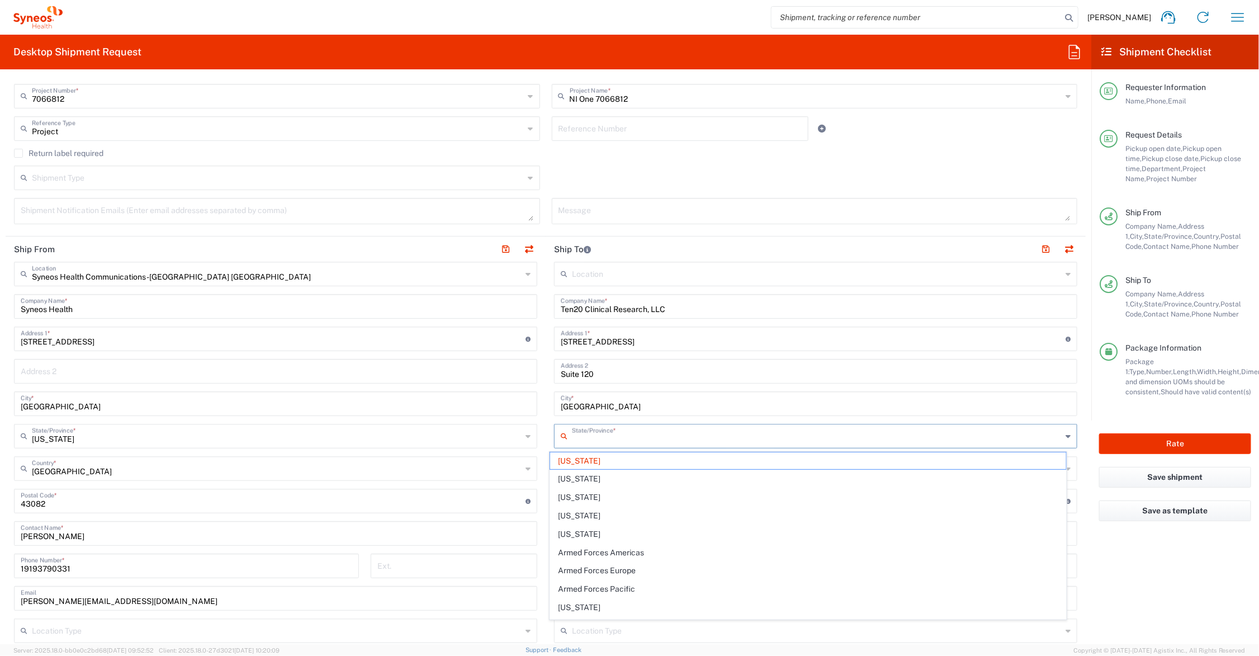
type input "Florida"
type input "United States"
click at [567, 456] on span "Texas" at bounding box center [808, 460] width 516 height 17
type input "Texas"
type input "United States"
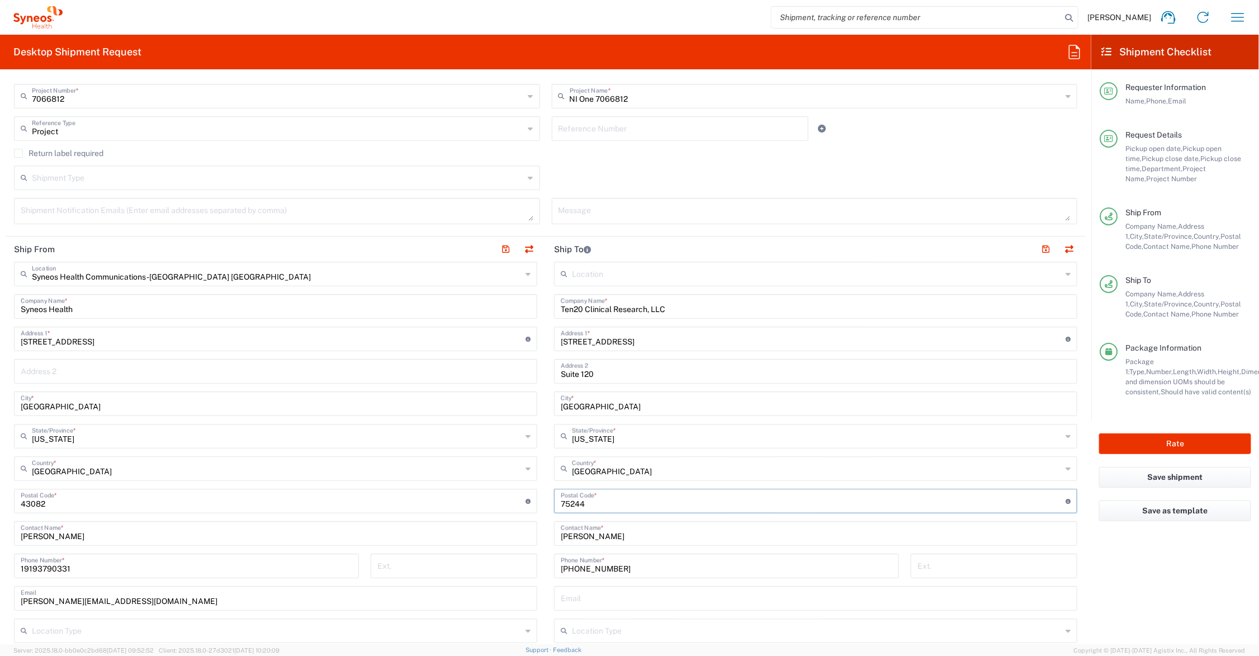
type input "75244"
drag, startPoint x: 625, startPoint y: 538, endPoint x: 488, endPoint y: 534, distance: 137.0
click at [488, 534] on div "Ship From Syneos Health Communications-Westerville OH Location Syneos Health Co…" at bounding box center [546, 485] width 1080 height 499
type input "Joseph Surdaski"
type input "214-483-9933"
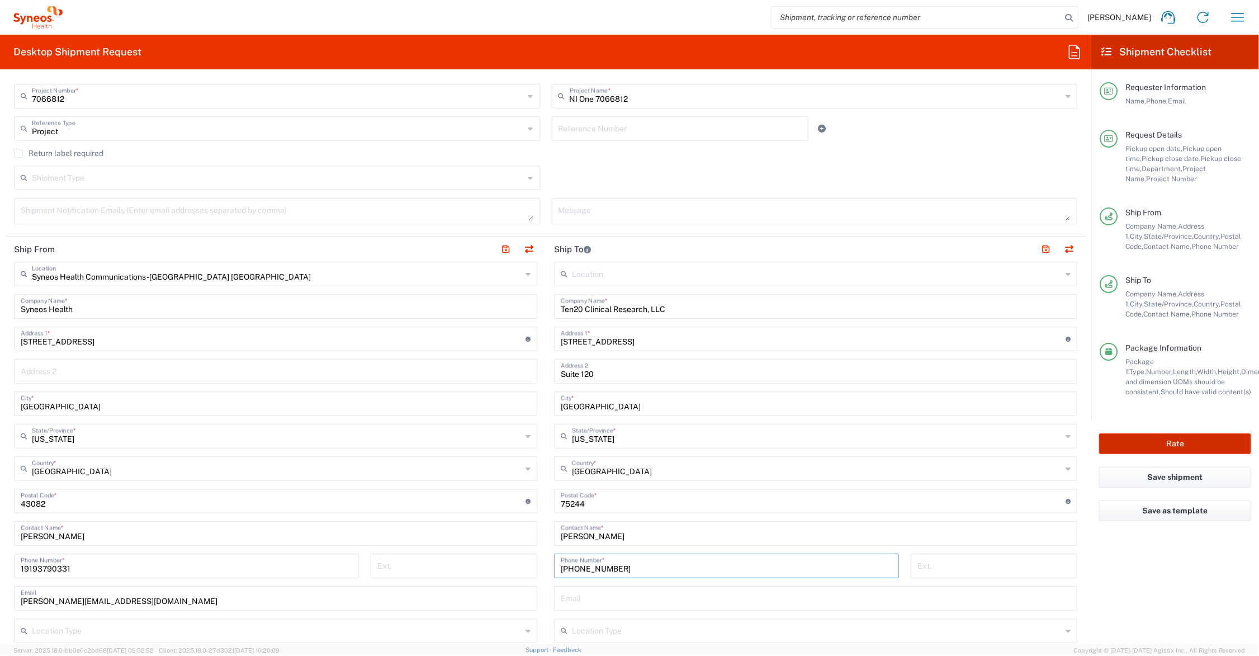
click at [1157, 440] on button "Rate" at bounding box center [1175, 443] width 152 height 21
type input "NI One 7066812"
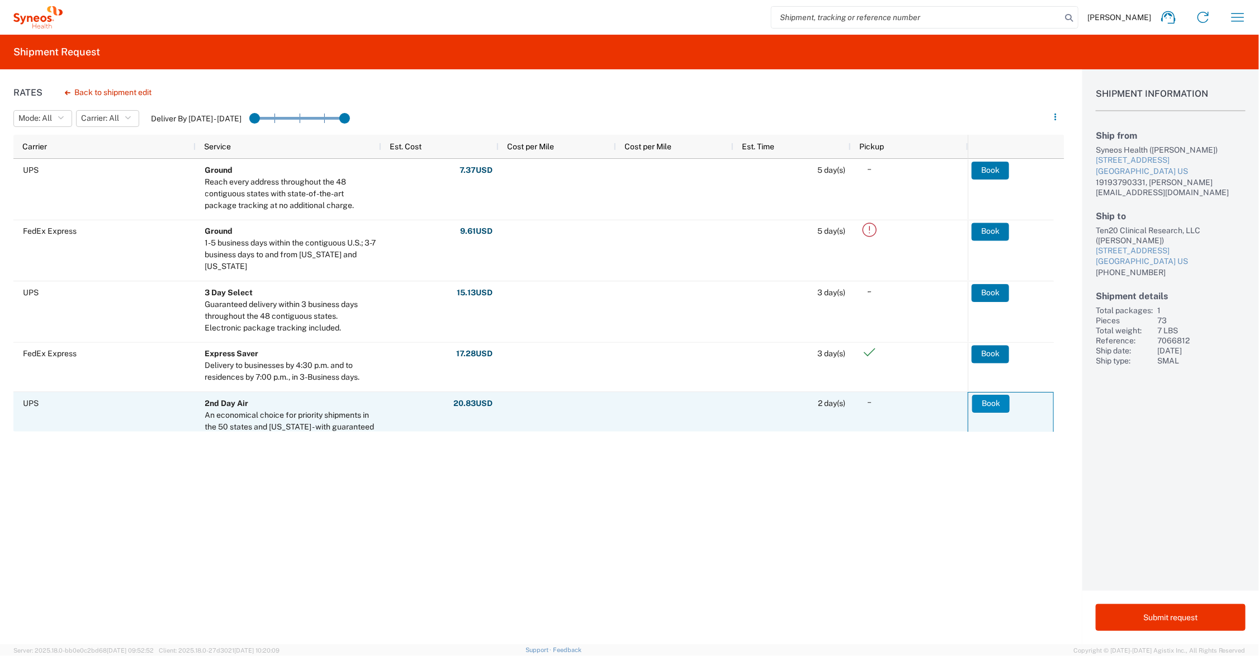
click at [988, 400] on button "Book" at bounding box center [990, 404] width 37 height 18
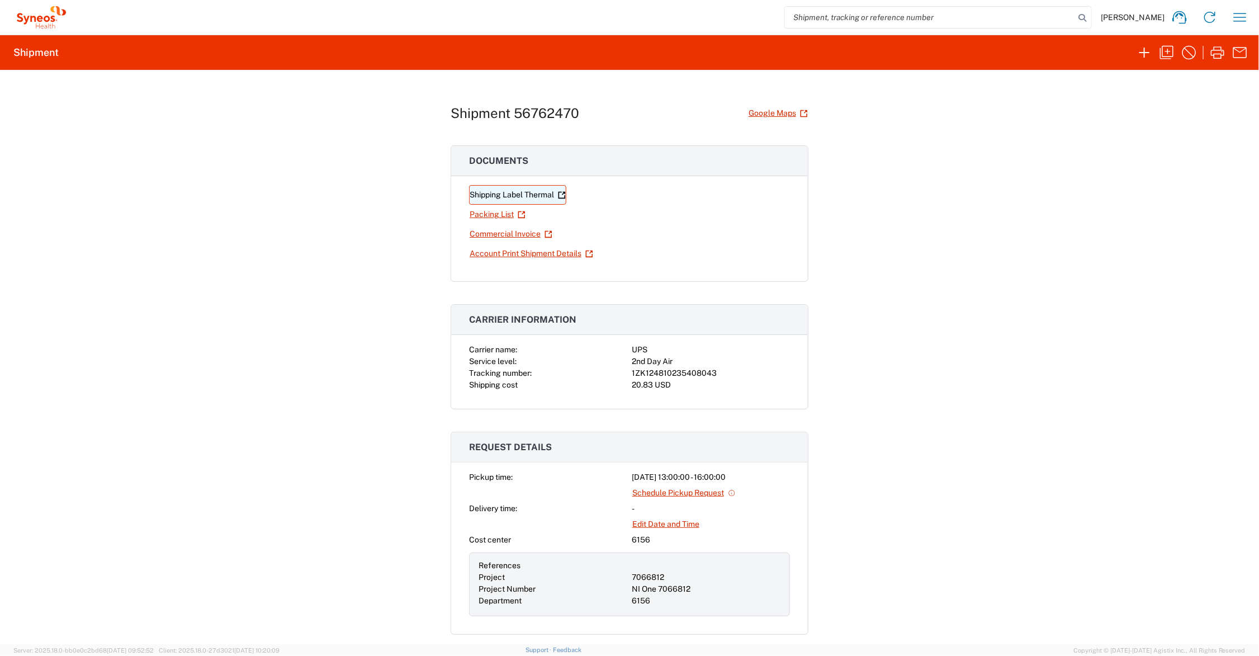
click at [535, 193] on link "Shipping Label Thermal" at bounding box center [517, 195] width 97 height 20
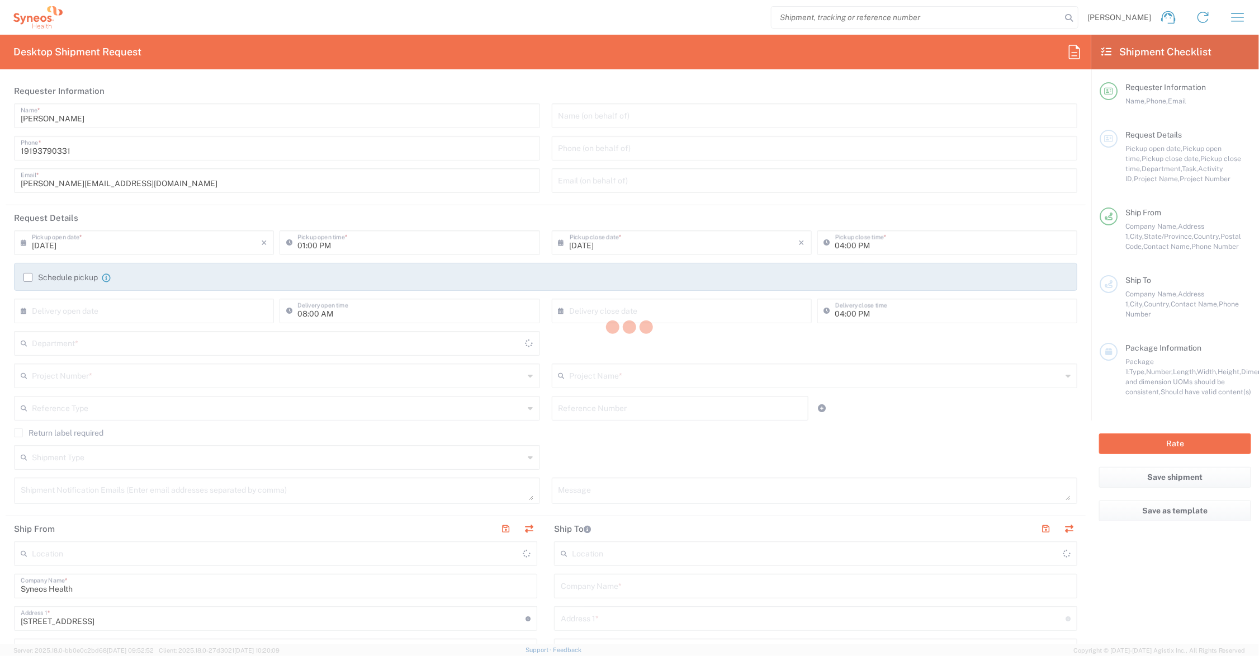
type input "[US_STATE]"
type input "[GEOGRAPHIC_DATA]"
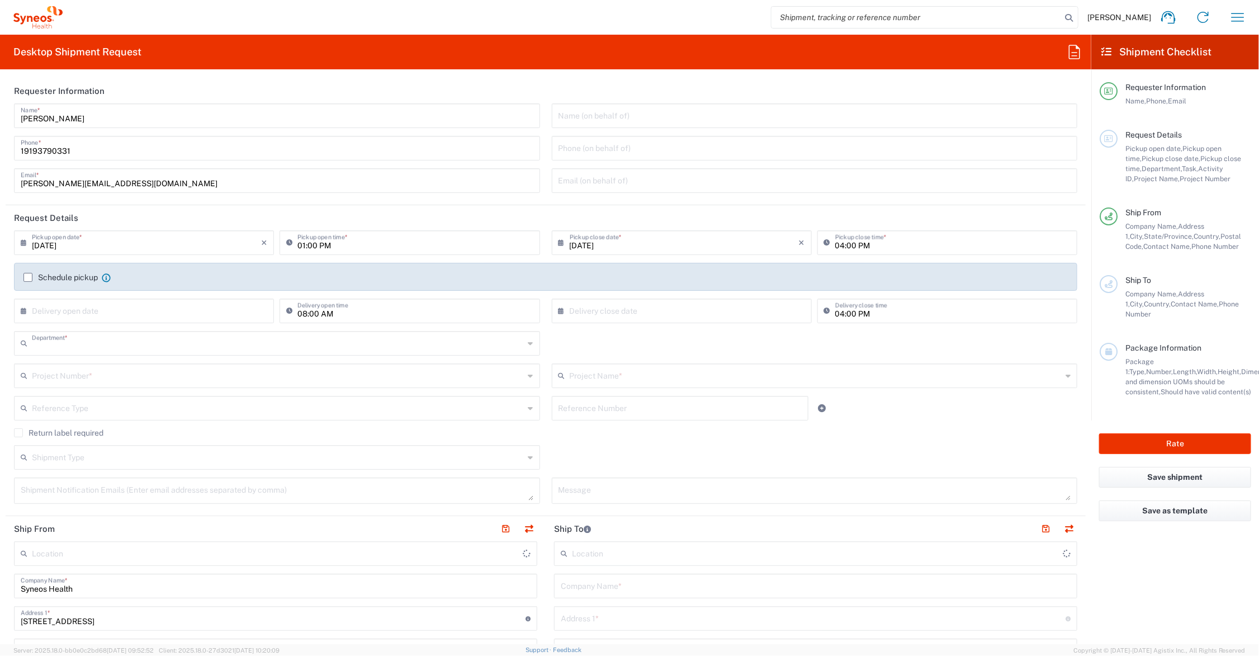
type input "6156"
type input "Syneos Health Communications-Westerville OH"
